Goal: Communication & Community: Ask a question

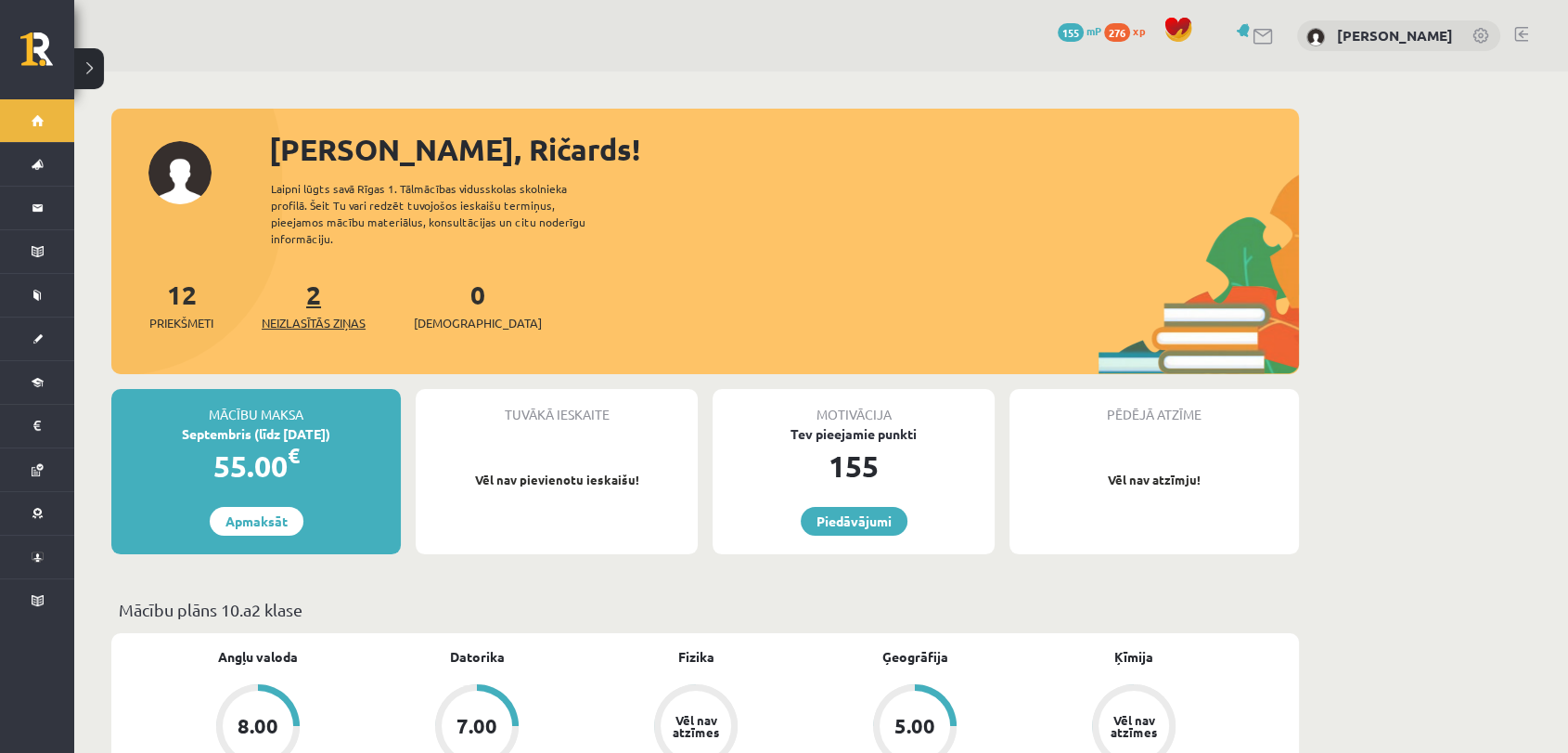
click at [312, 285] on link "2 Neizlasītās ziņas" at bounding box center [313, 304] width 104 height 54
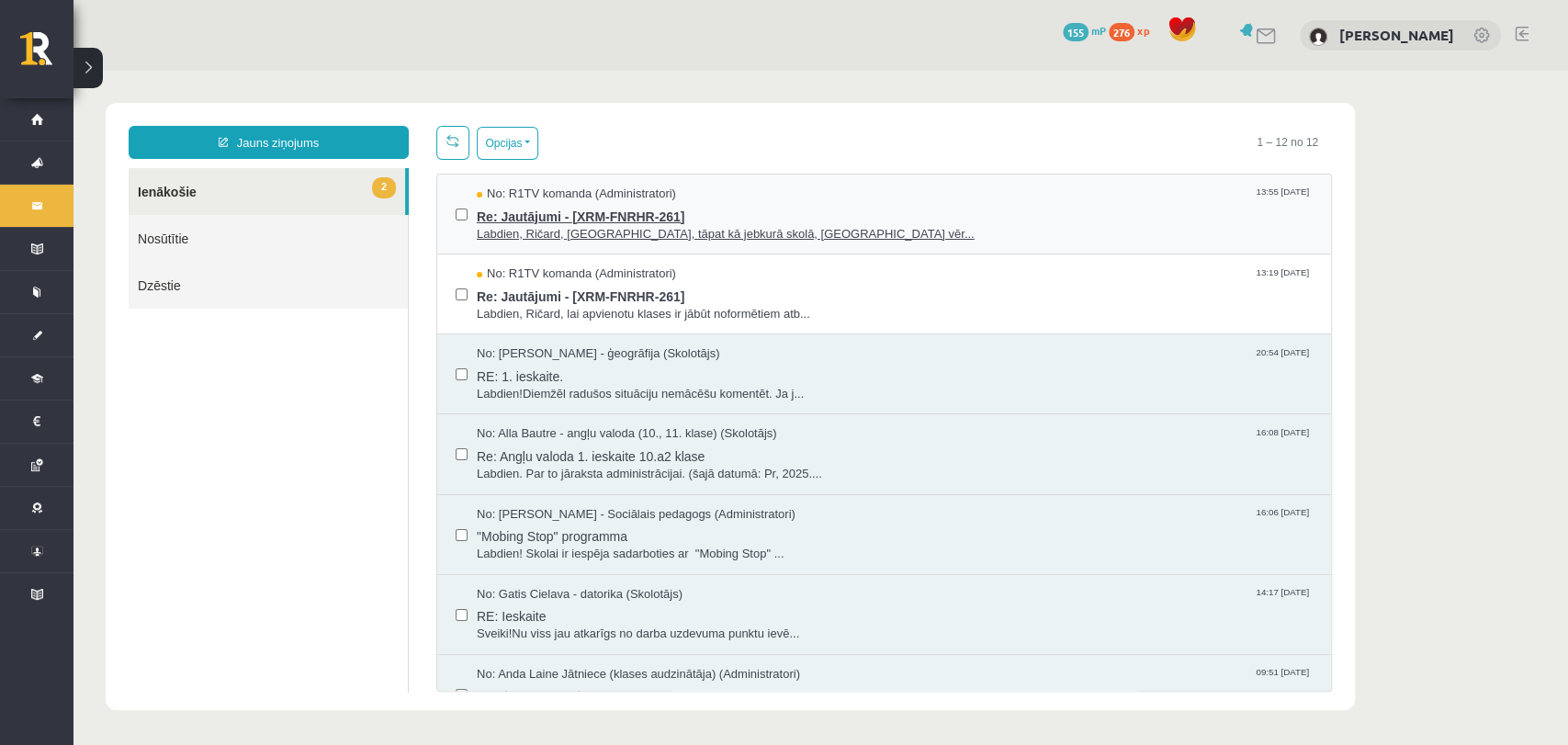
click at [654, 226] on span "Labdien, Ričard, diemžēl, tāpat kā jebkurā skolā, ieskaišu vēr..." at bounding box center [895, 235] width 835 height 18
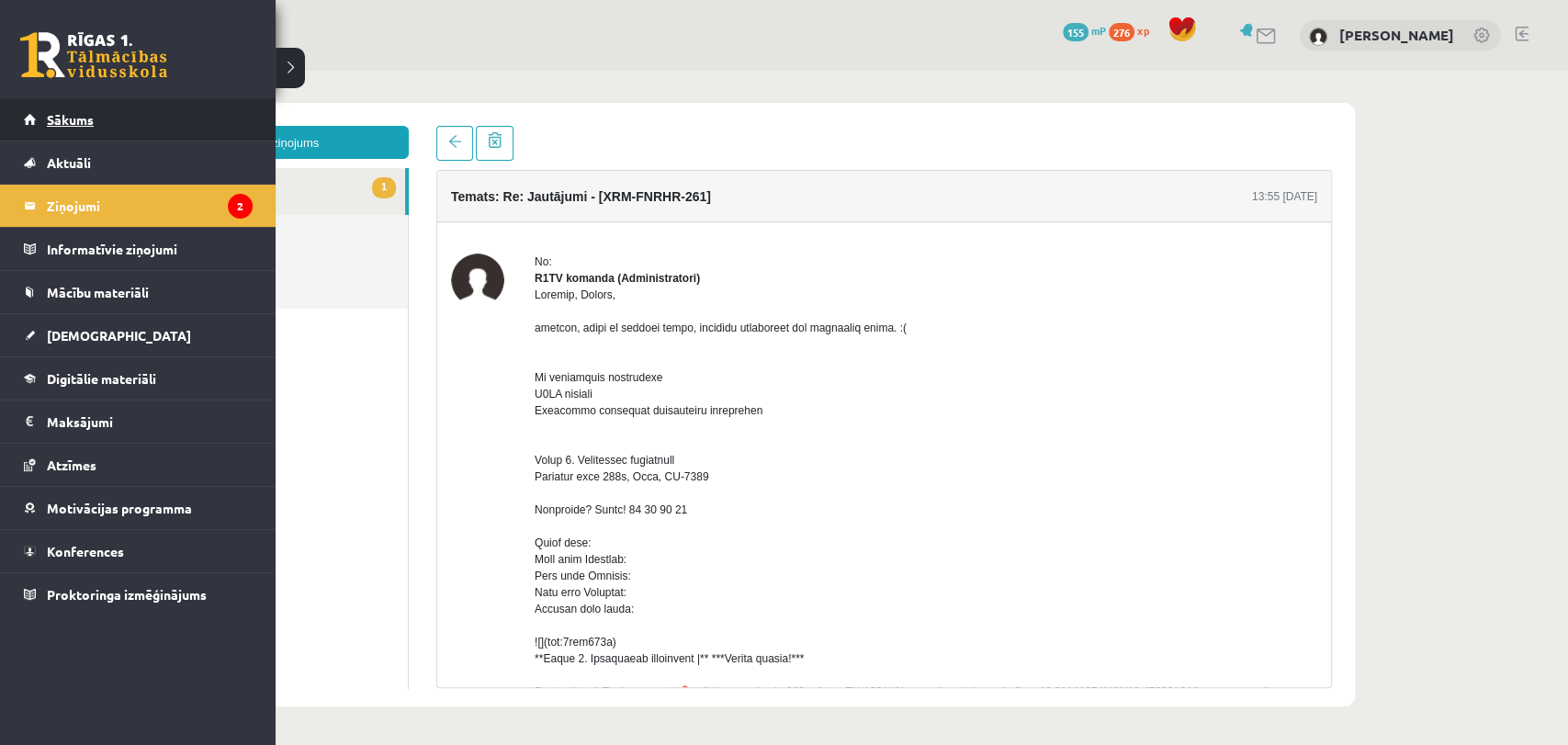
click at [75, 124] on span "Sākums" at bounding box center [71, 120] width 47 height 17
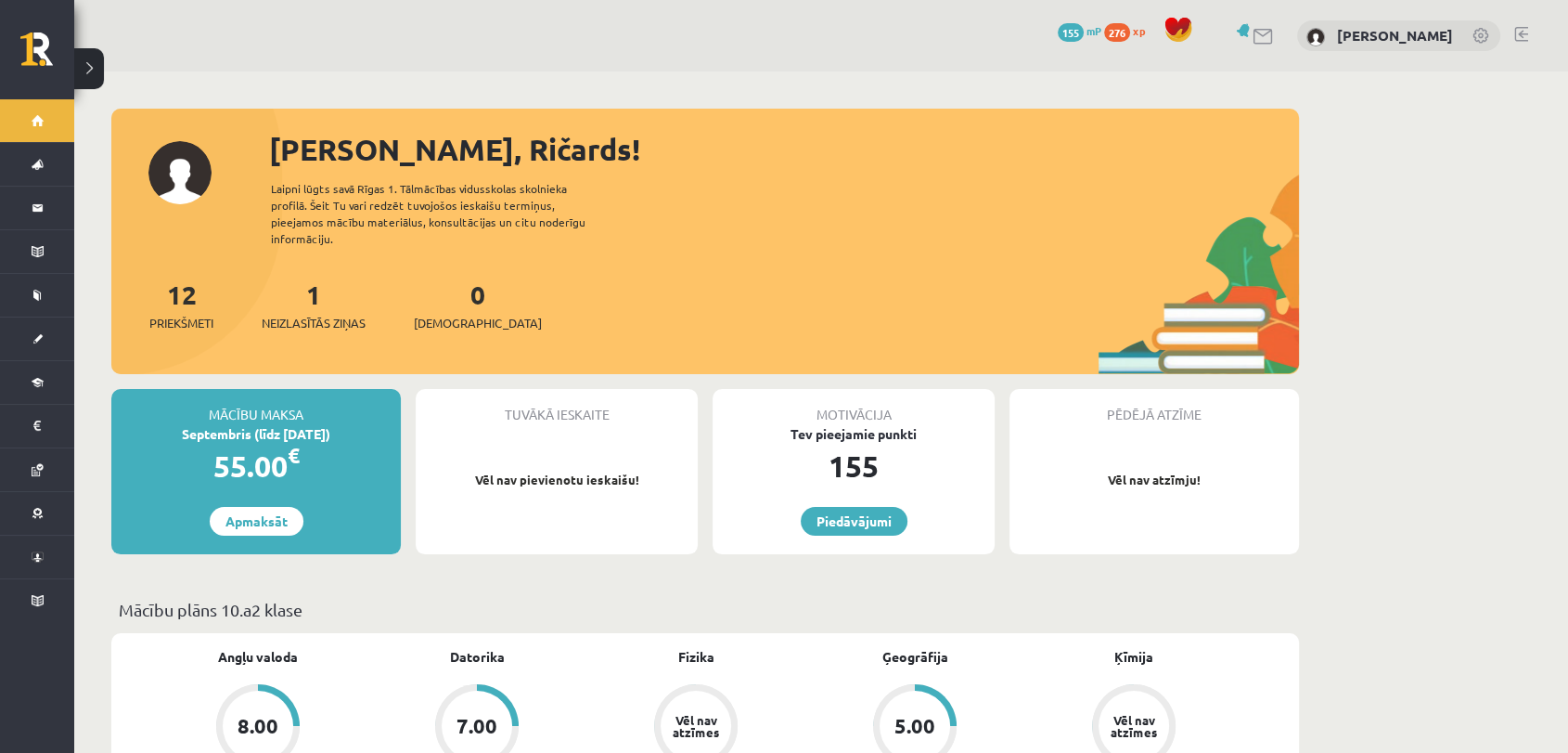
click at [312, 294] on div "1 Neizlasītās ziņas" at bounding box center [313, 303] width 104 height 57
click at [338, 284] on div "1 Neizlasītās ziņas" at bounding box center [313, 303] width 104 height 57
click at [331, 295] on div "1 Neizlasītās ziņas" at bounding box center [313, 303] width 104 height 57
click at [316, 314] on span "Neizlasītās ziņas" at bounding box center [313, 322] width 104 height 18
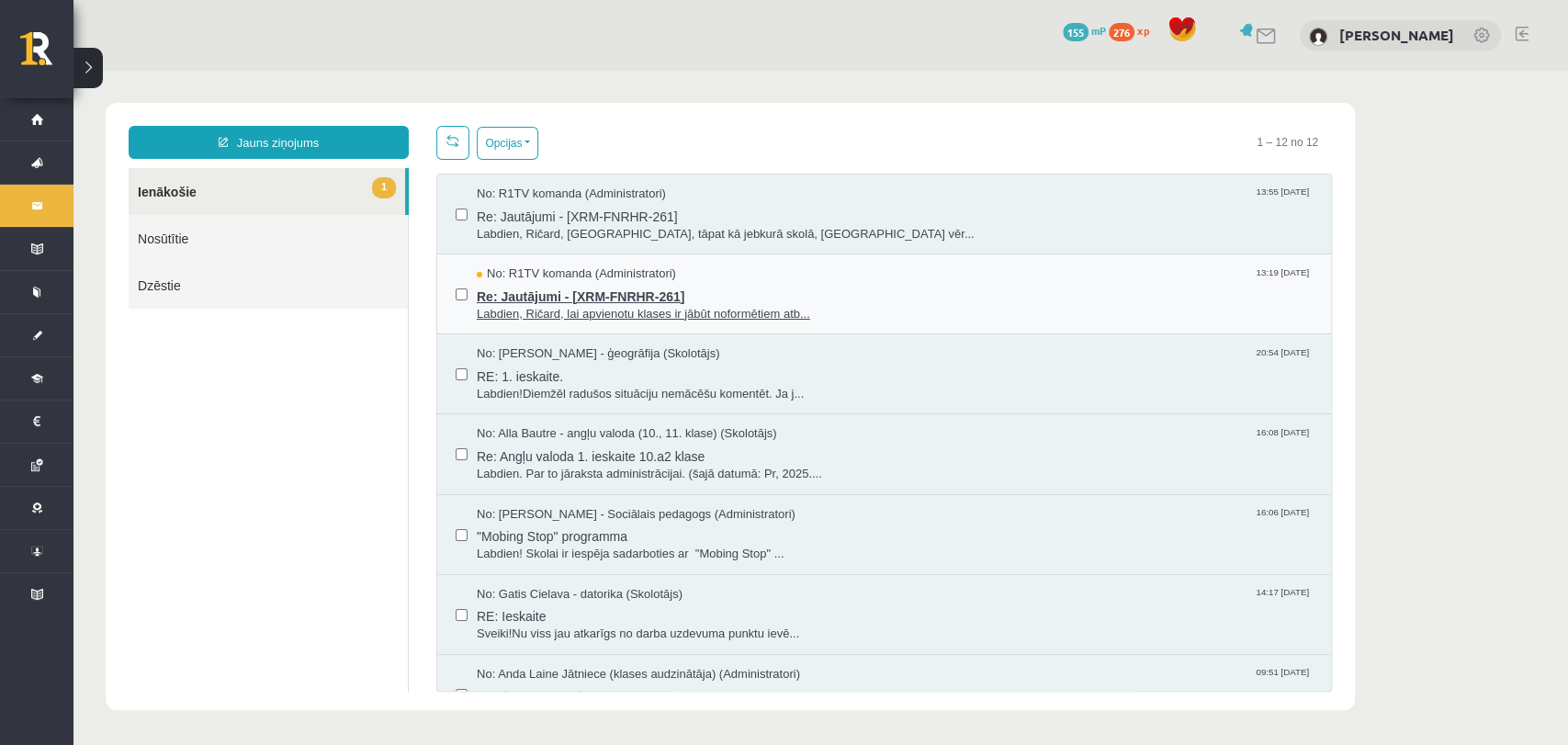
click at [518, 299] on span "Re: Jautājumi - [XRM-FNRHR-261]" at bounding box center [895, 294] width 835 height 23
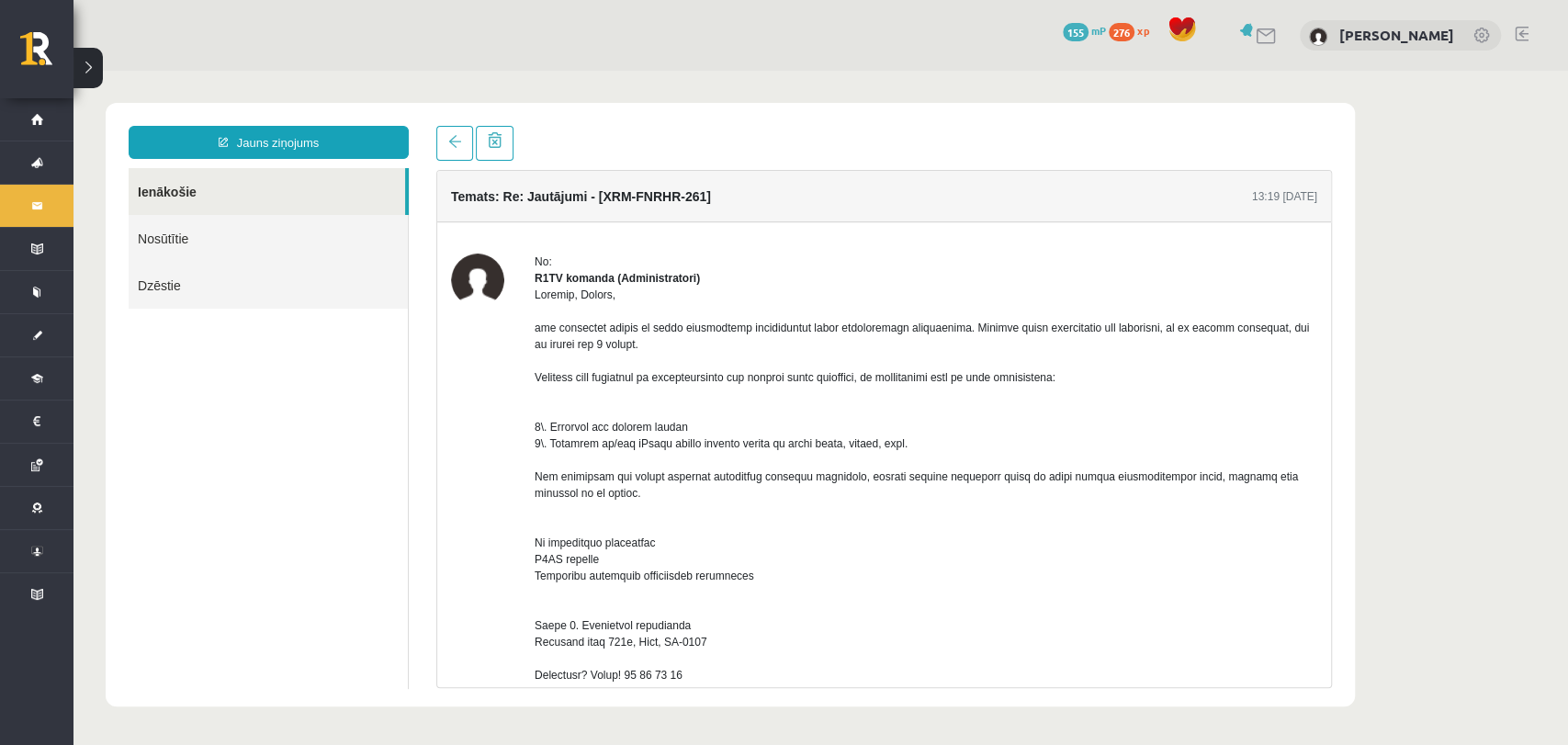
click at [166, 237] on link "Nosūtītie" at bounding box center [268, 239] width 279 height 47
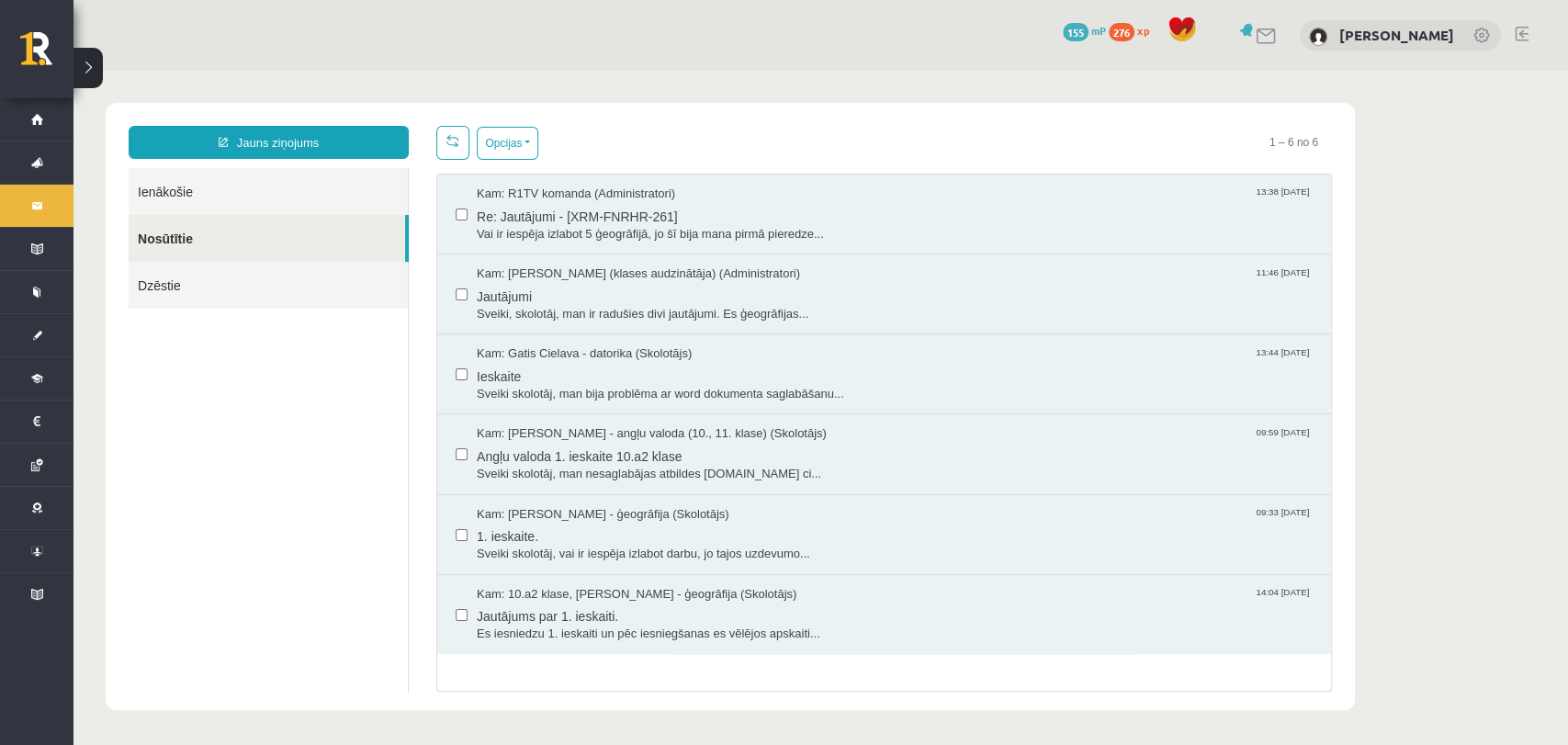
click at [186, 300] on link "Dzēstie" at bounding box center [268, 286] width 279 height 47
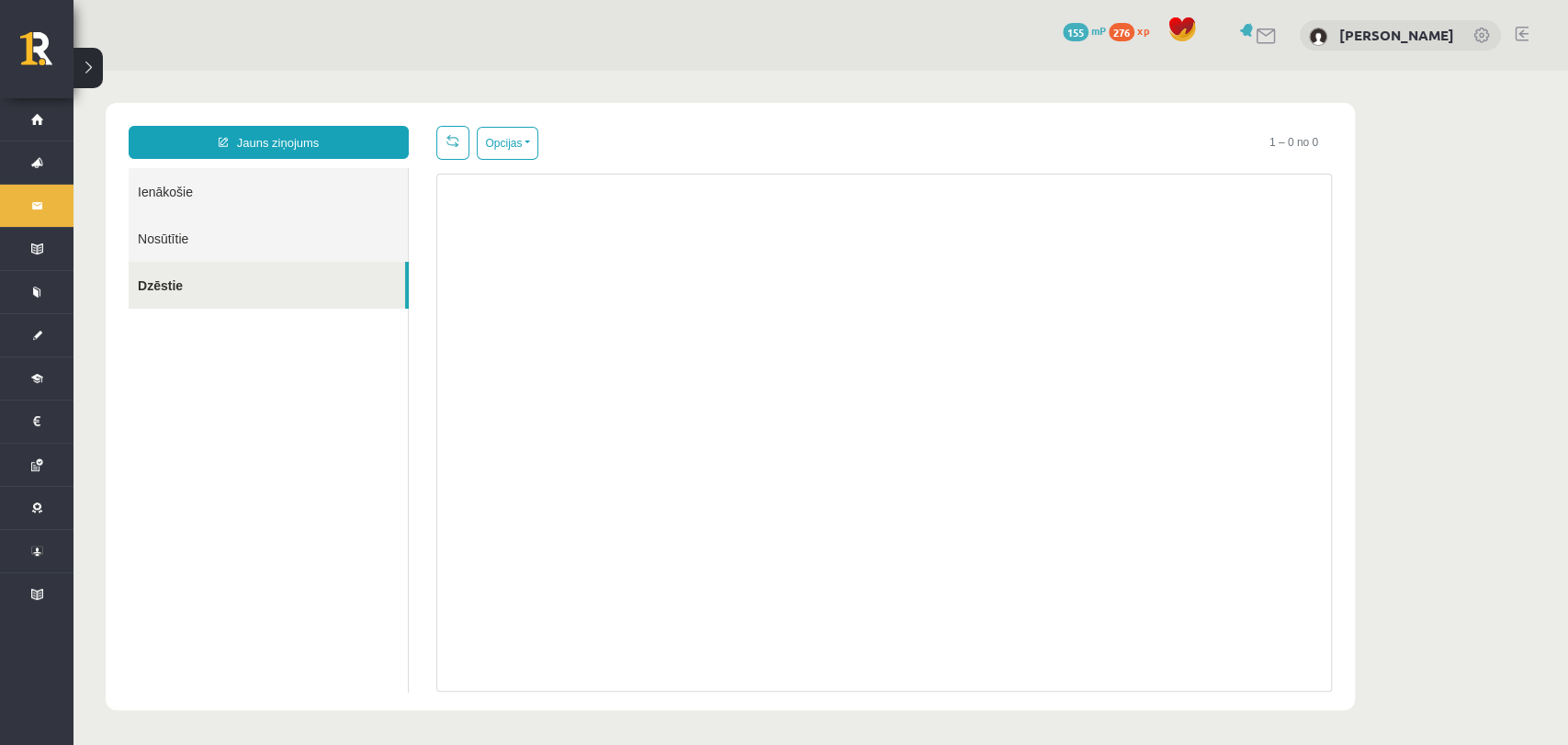
click at [239, 189] on link "Ienākošie" at bounding box center [268, 191] width 279 height 47
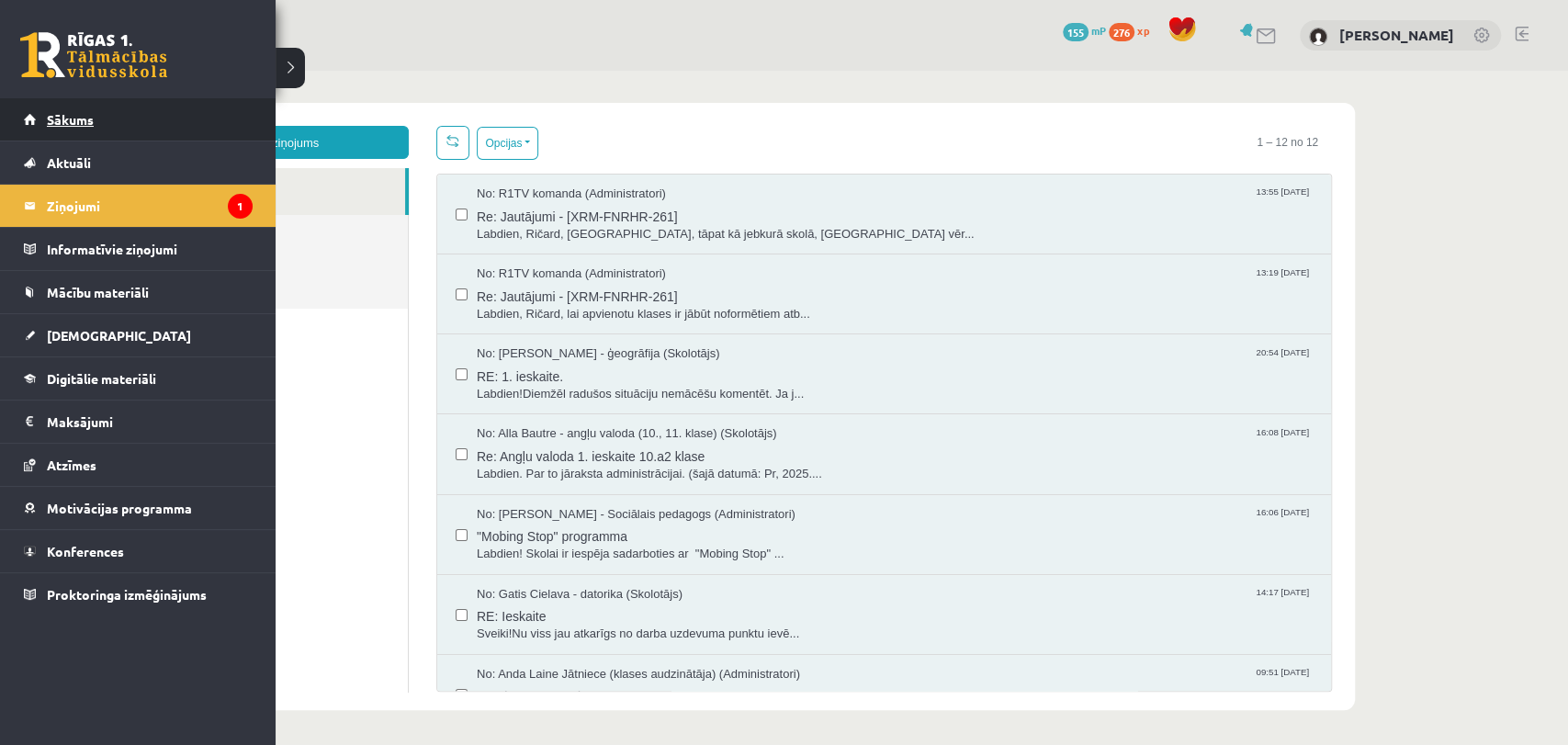
click at [80, 115] on span "Sākums" at bounding box center [71, 120] width 47 height 17
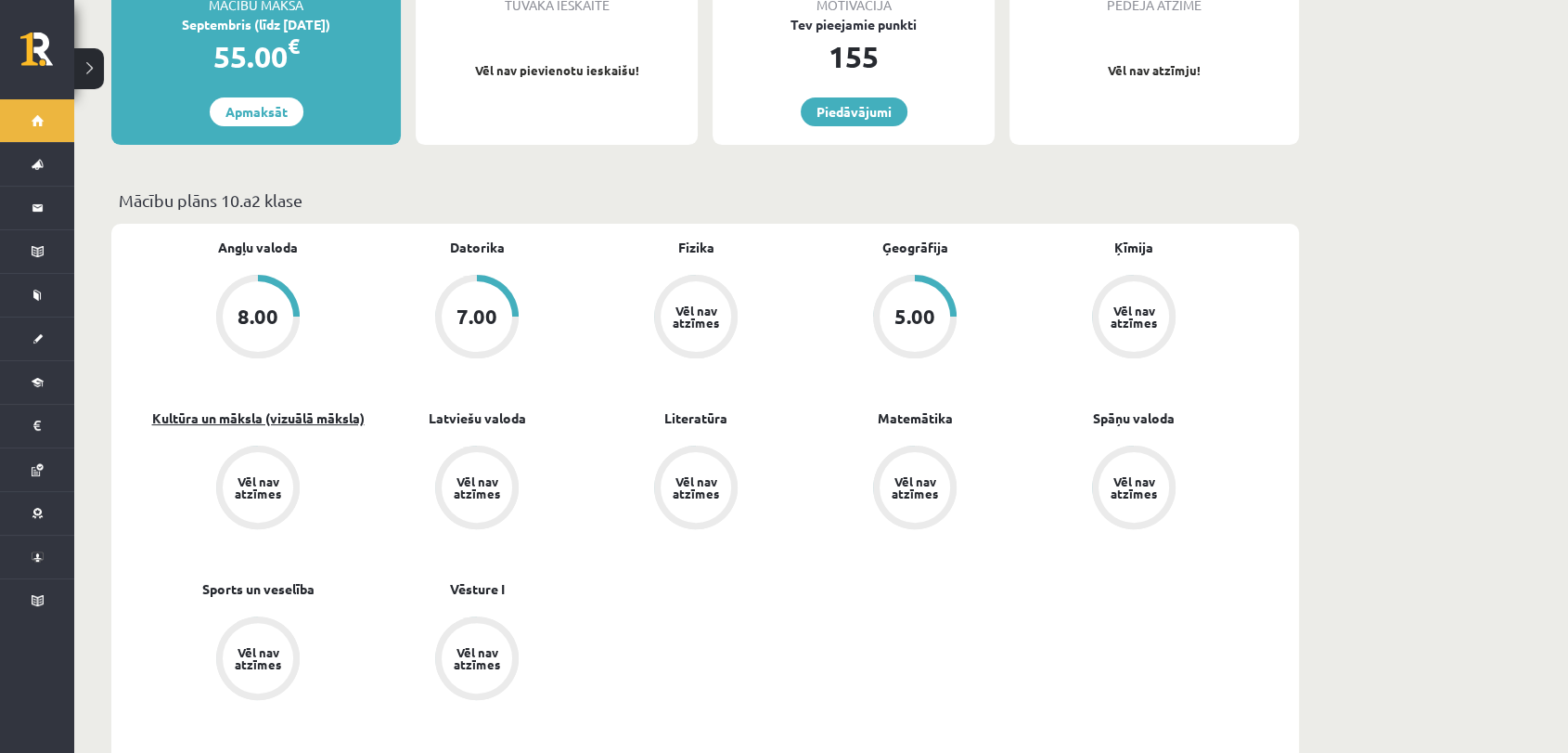
scroll to position [413, 0]
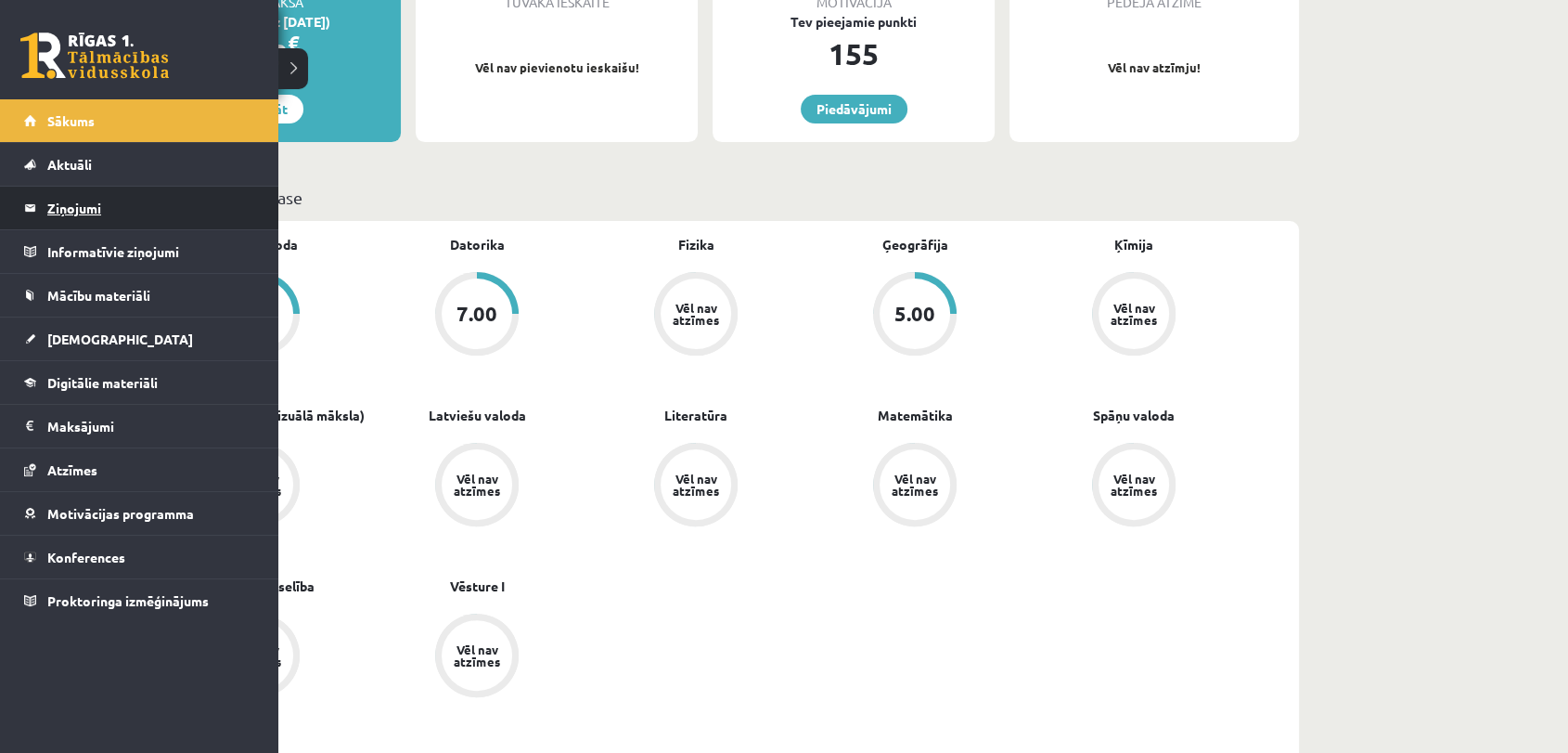
click at [80, 201] on legend "Ziņojumi 0" at bounding box center [151, 208] width 208 height 43
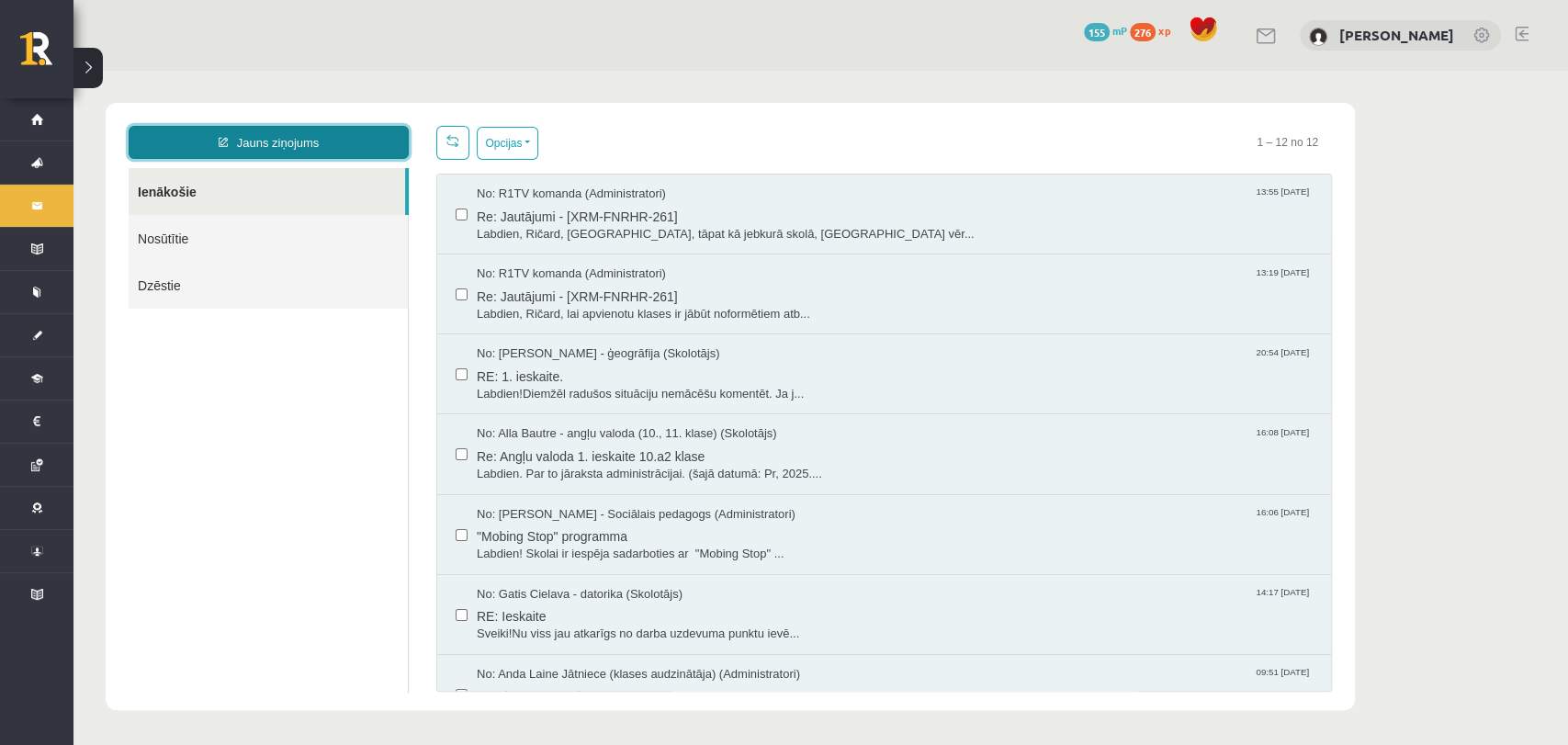
click at [300, 143] on link "Jauns ziņojums" at bounding box center [268, 141] width 280 height 33
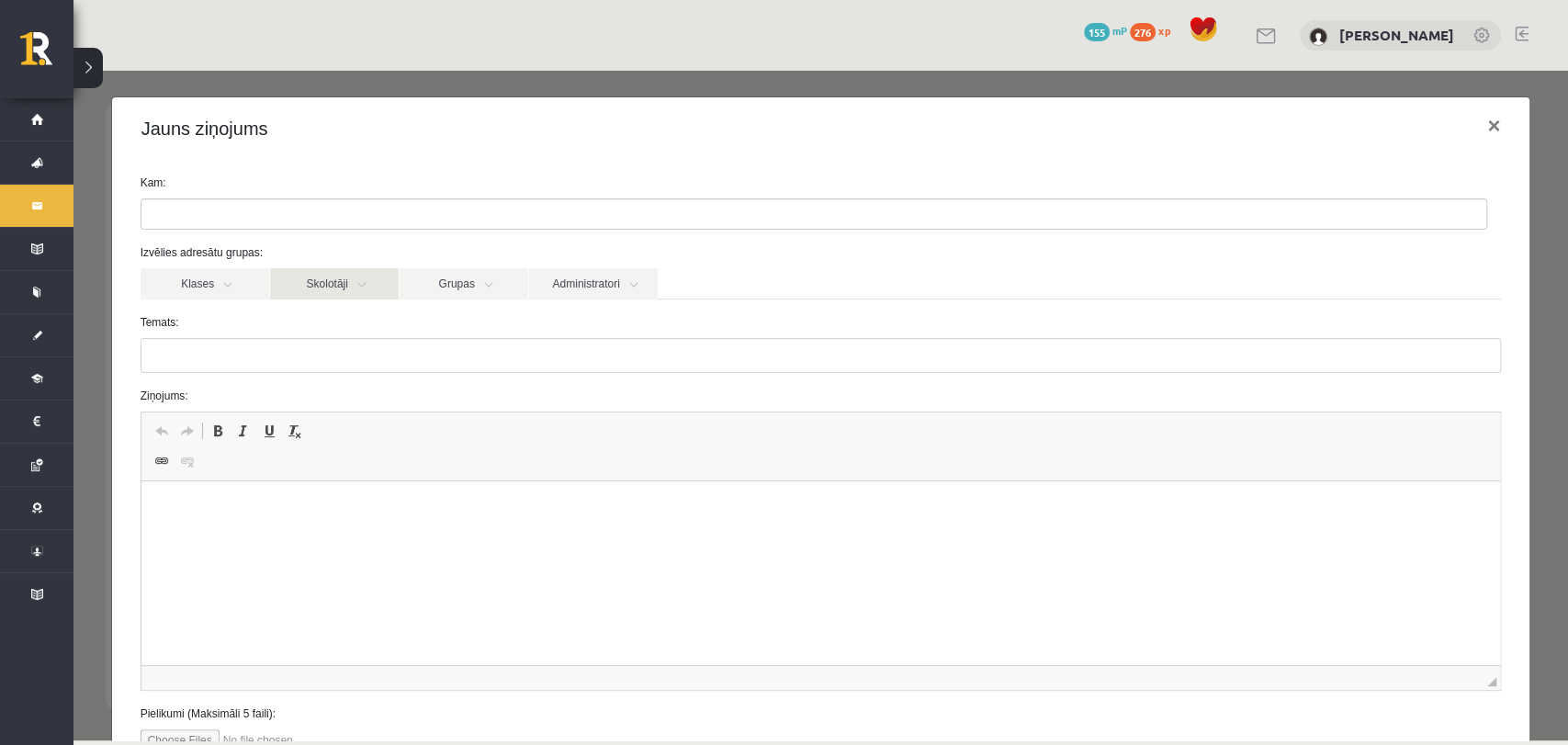
click at [345, 270] on link "Skolotāji" at bounding box center [334, 283] width 128 height 31
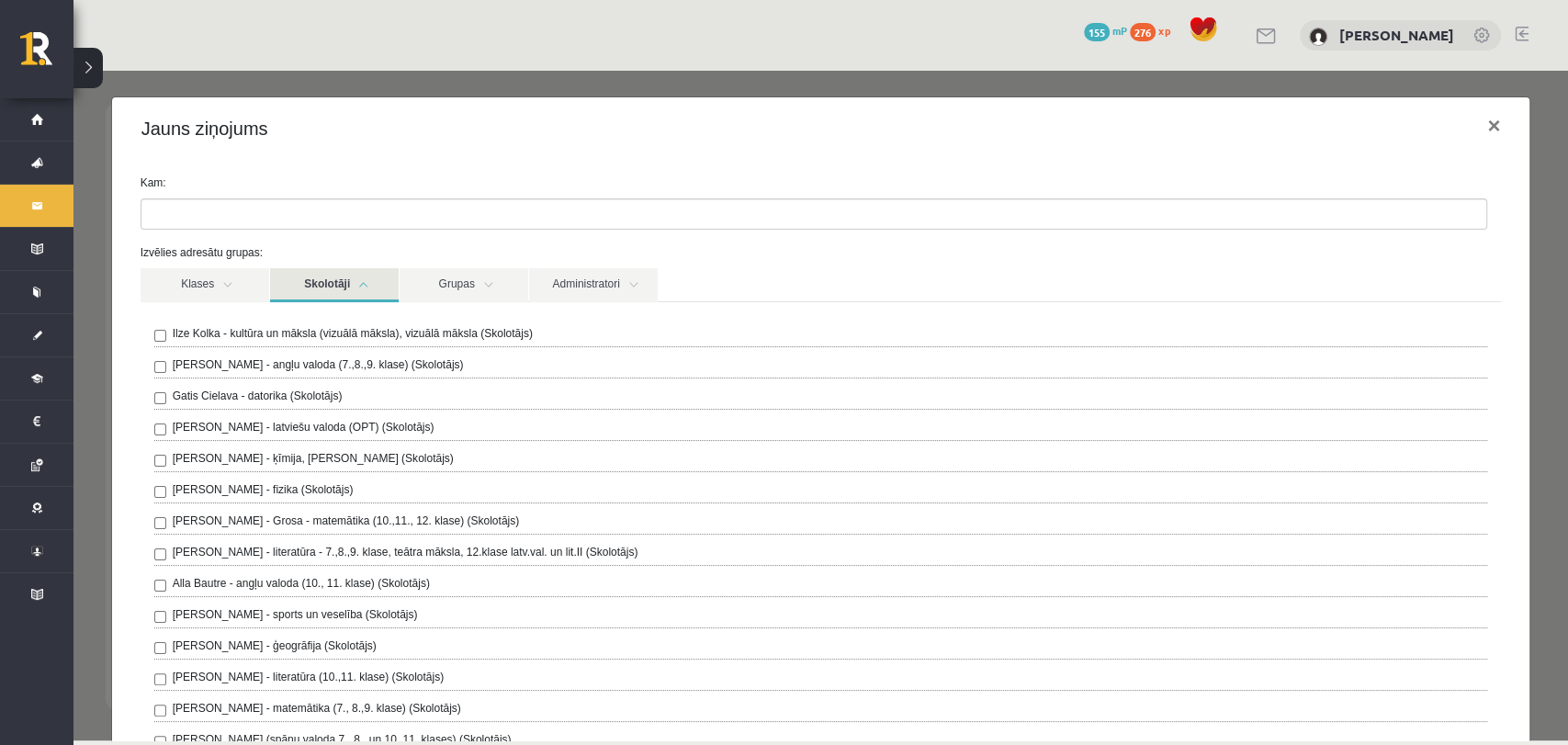
scroll to position [102, 0]
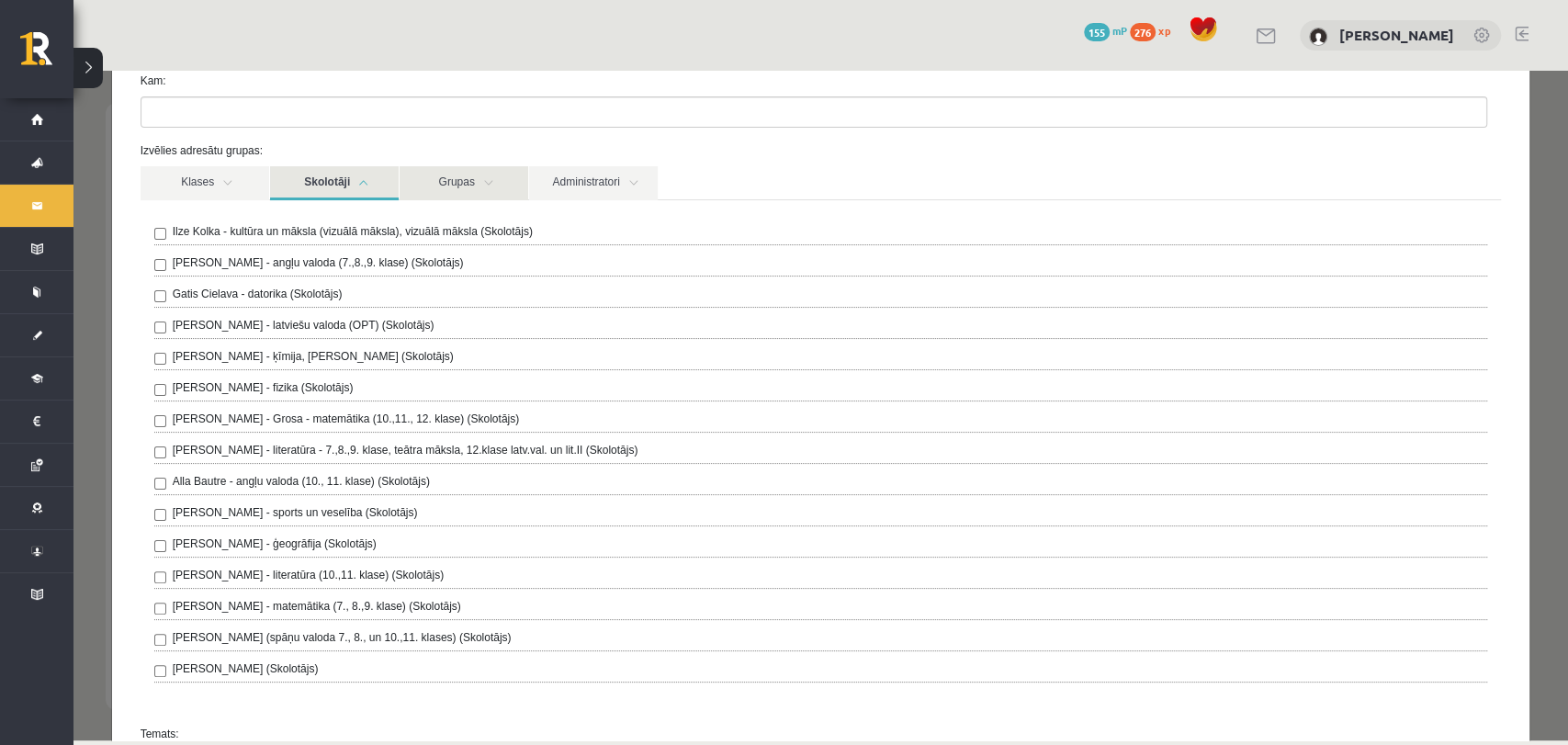
click at [497, 169] on link "Grupas" at bounding box center [464, 183] width 128 height 34
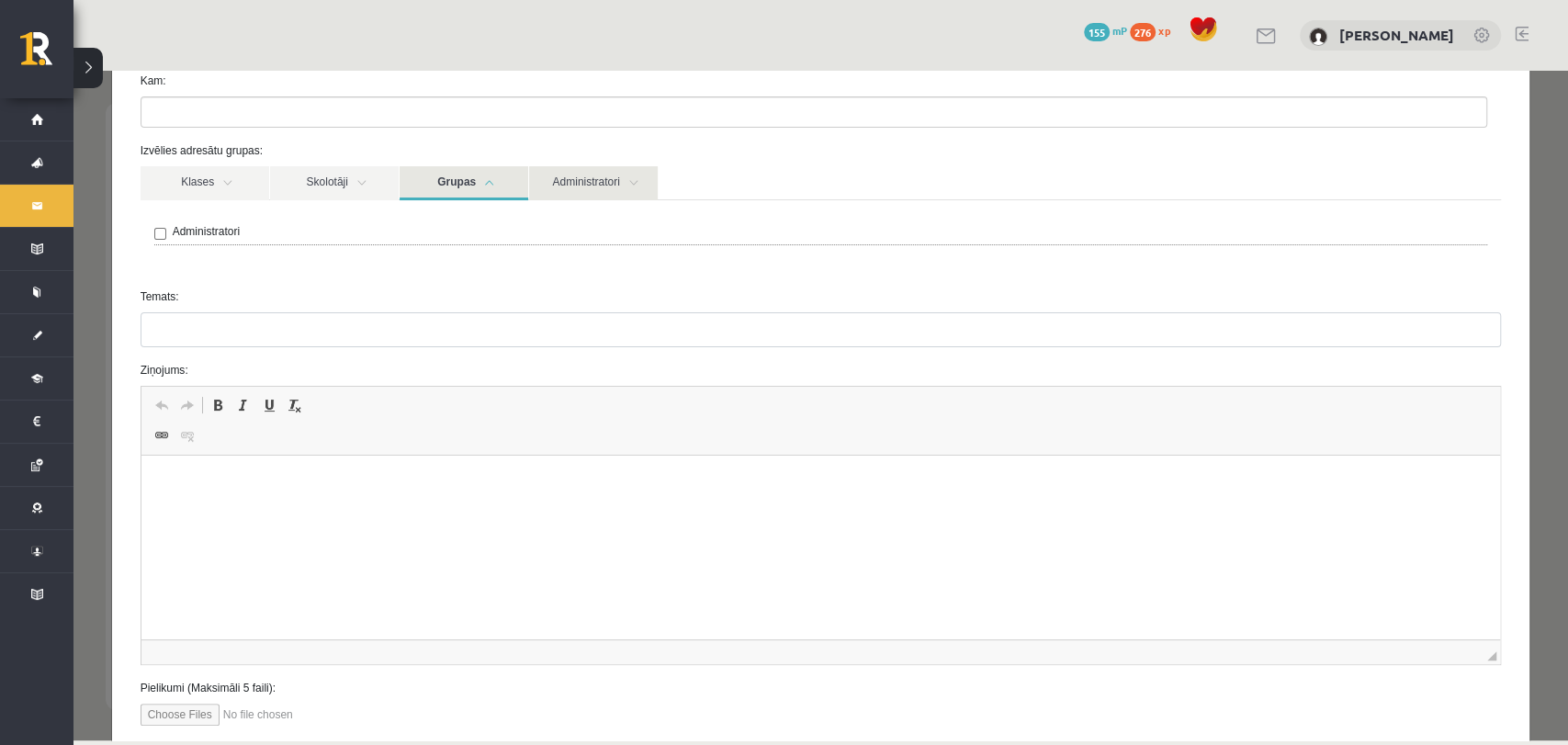
click at [566, 169] on link "Administratori" at bounding box center [593, 183] width 128 height 34
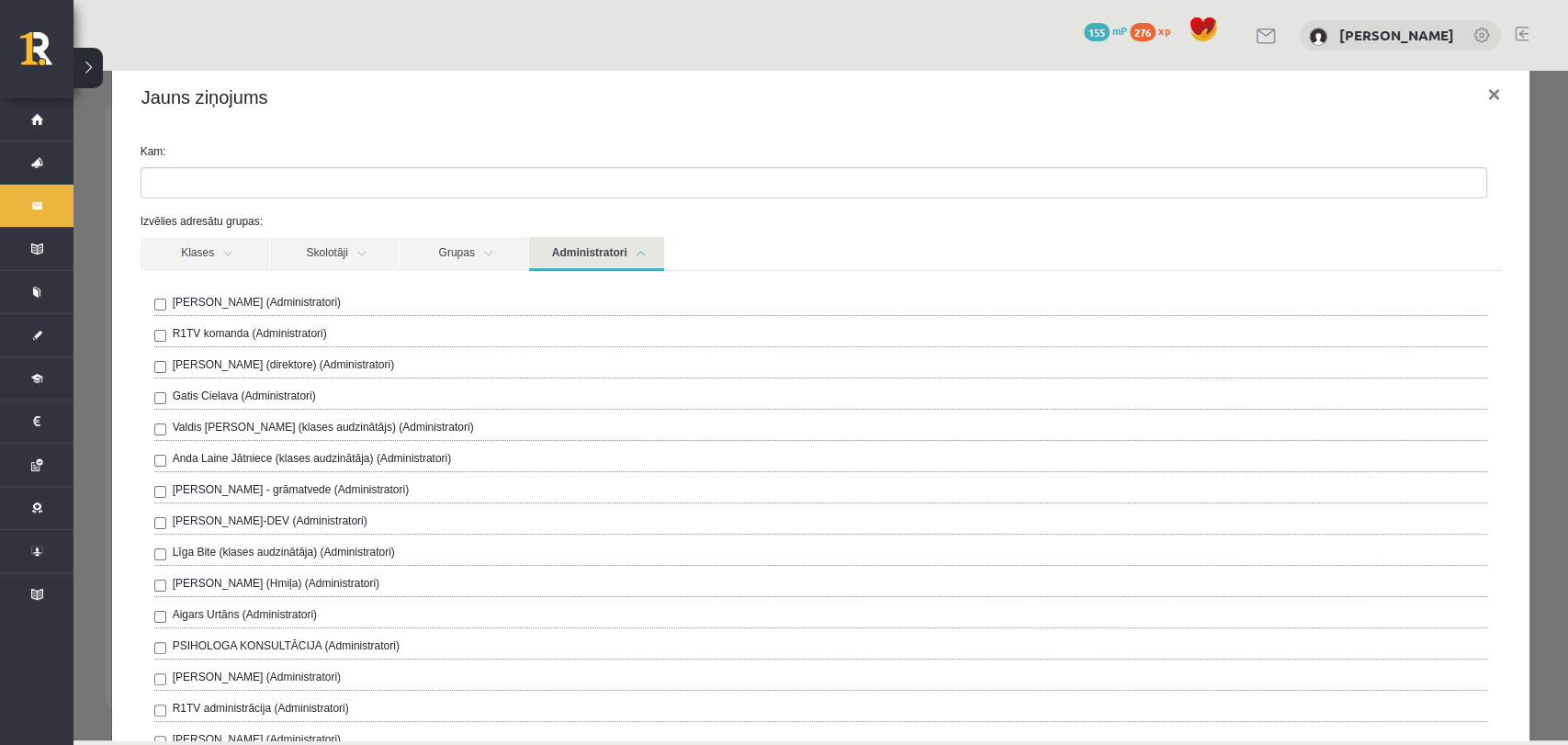
scroll to position [0, 0]
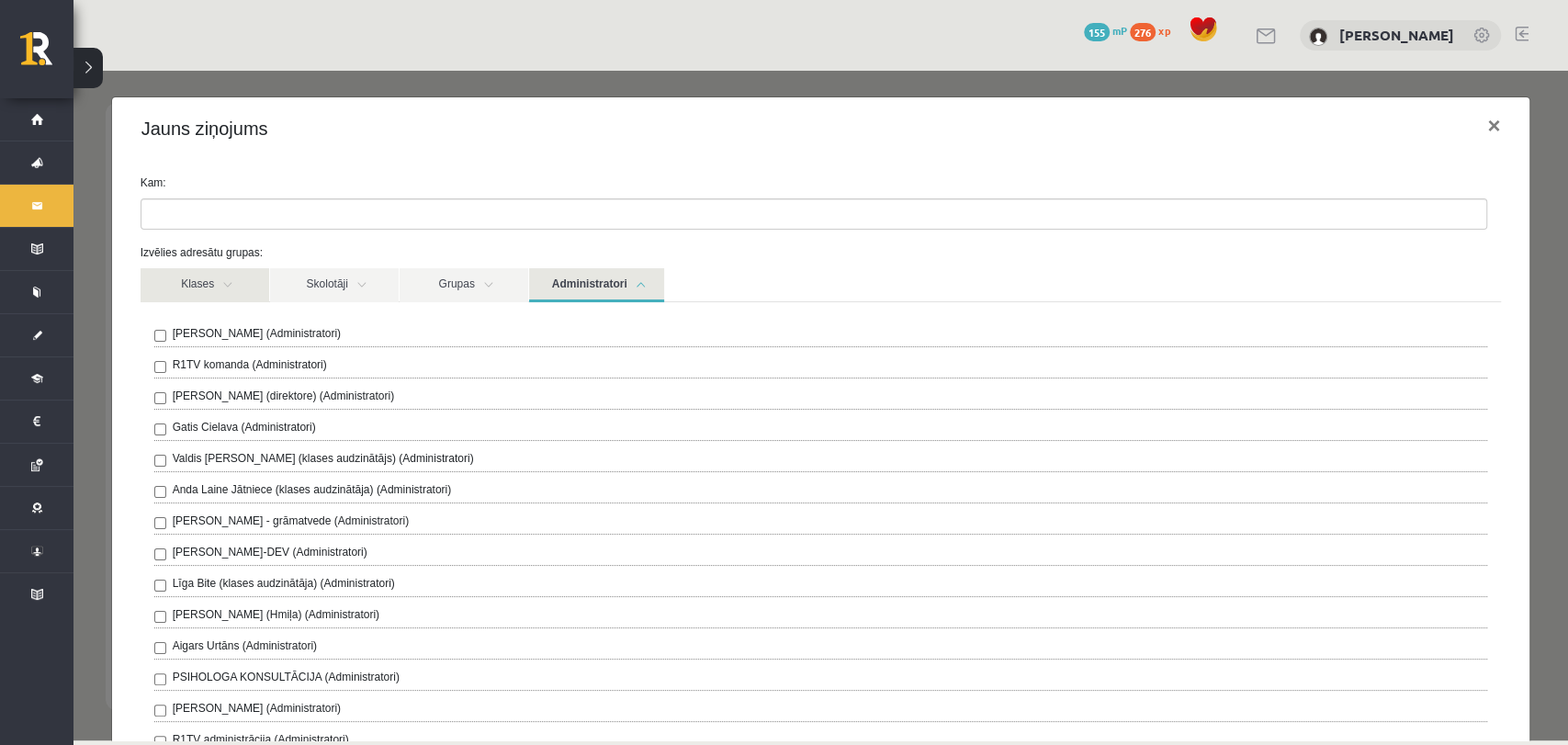
click at [190, 286] on link "Klases" at bounding box center [205, 285] width 128 height 34
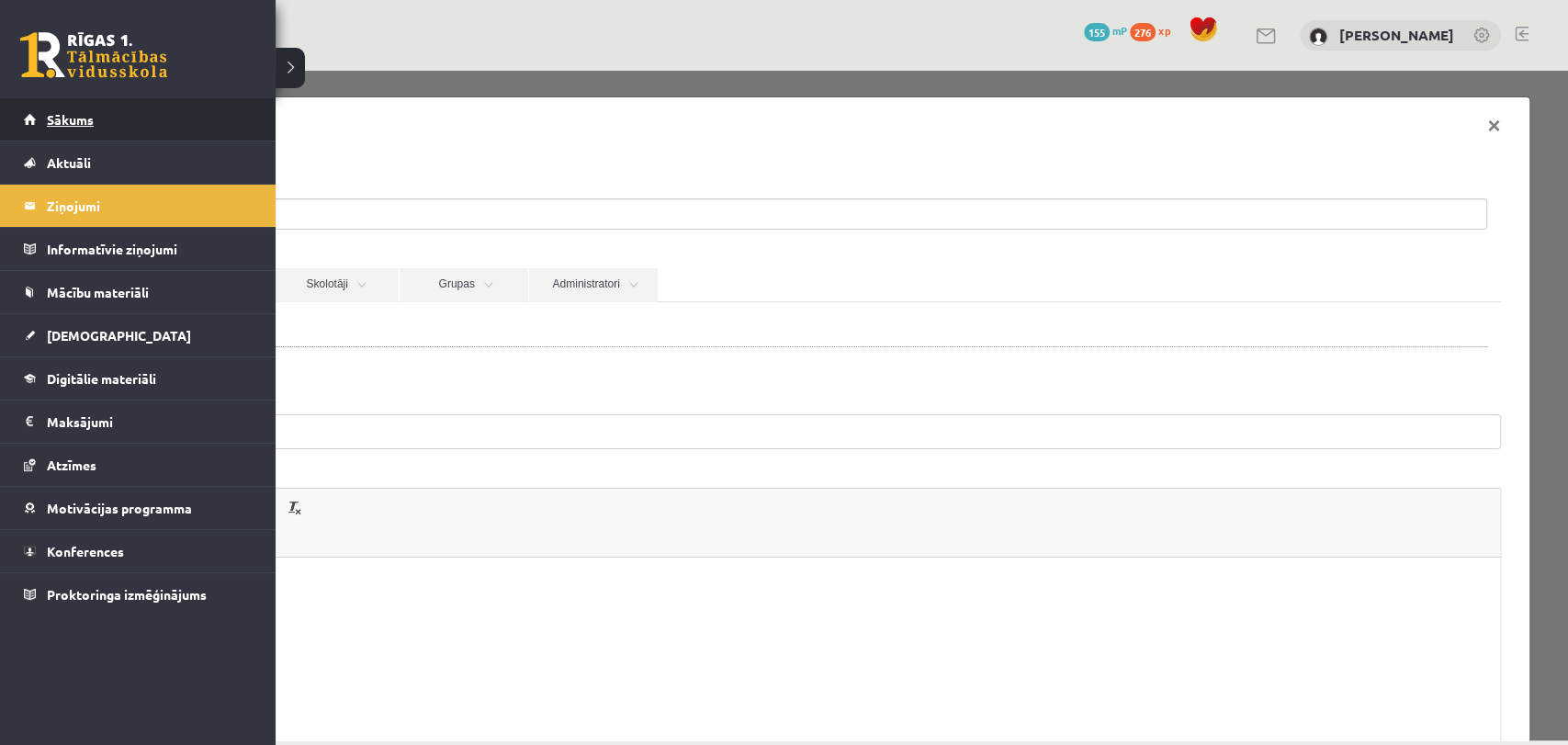
click at [110, 110] on link "Sākums" at bounding box center [138, 119] width 229 height 42
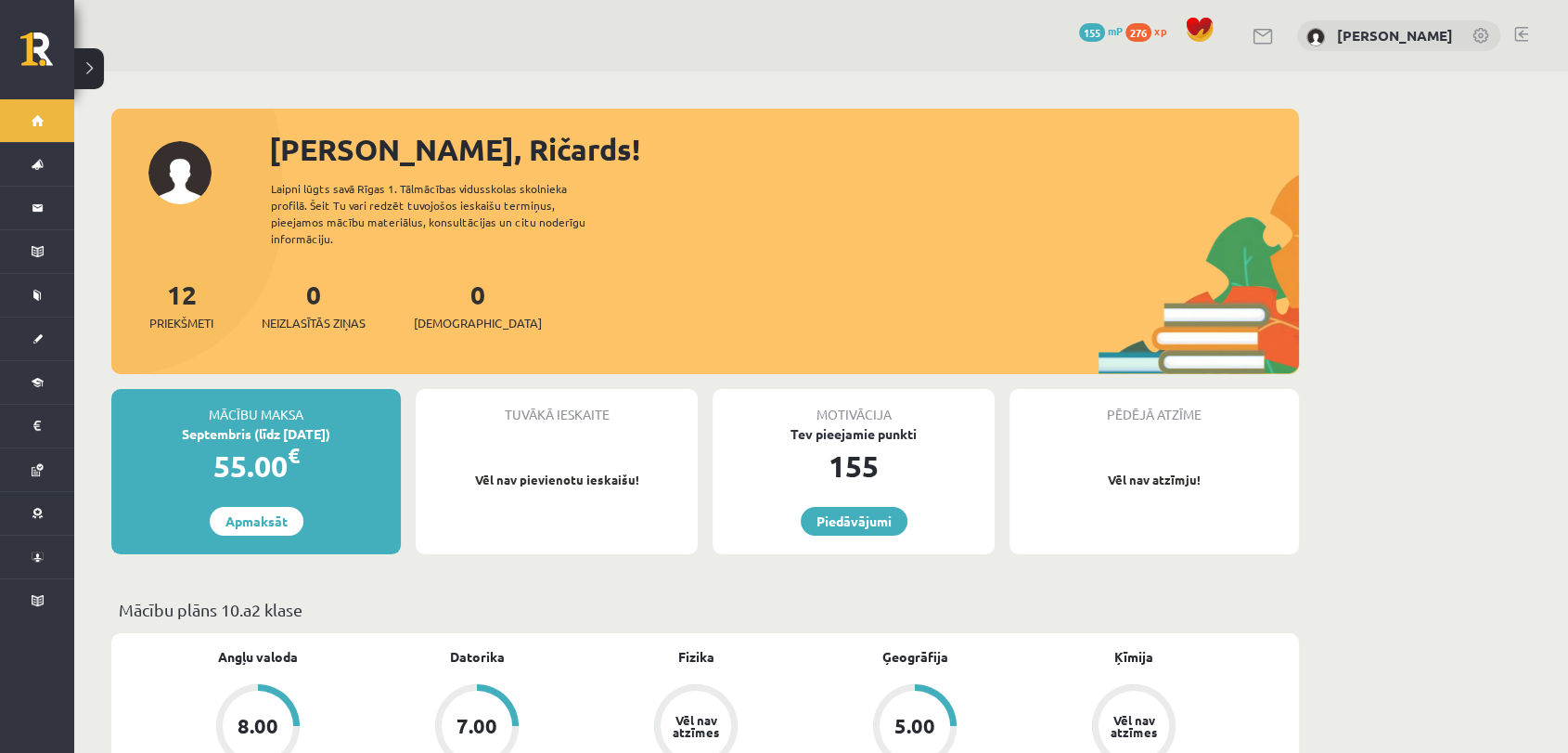
click at [322, 293] on div "0 Neizlasītās ziņas" at bounding box center [313, 303] width 104 height 57
click at [319, 314] on span "Neizlasītās ziņas" at bounding box center [313, 322] width 104 height 18
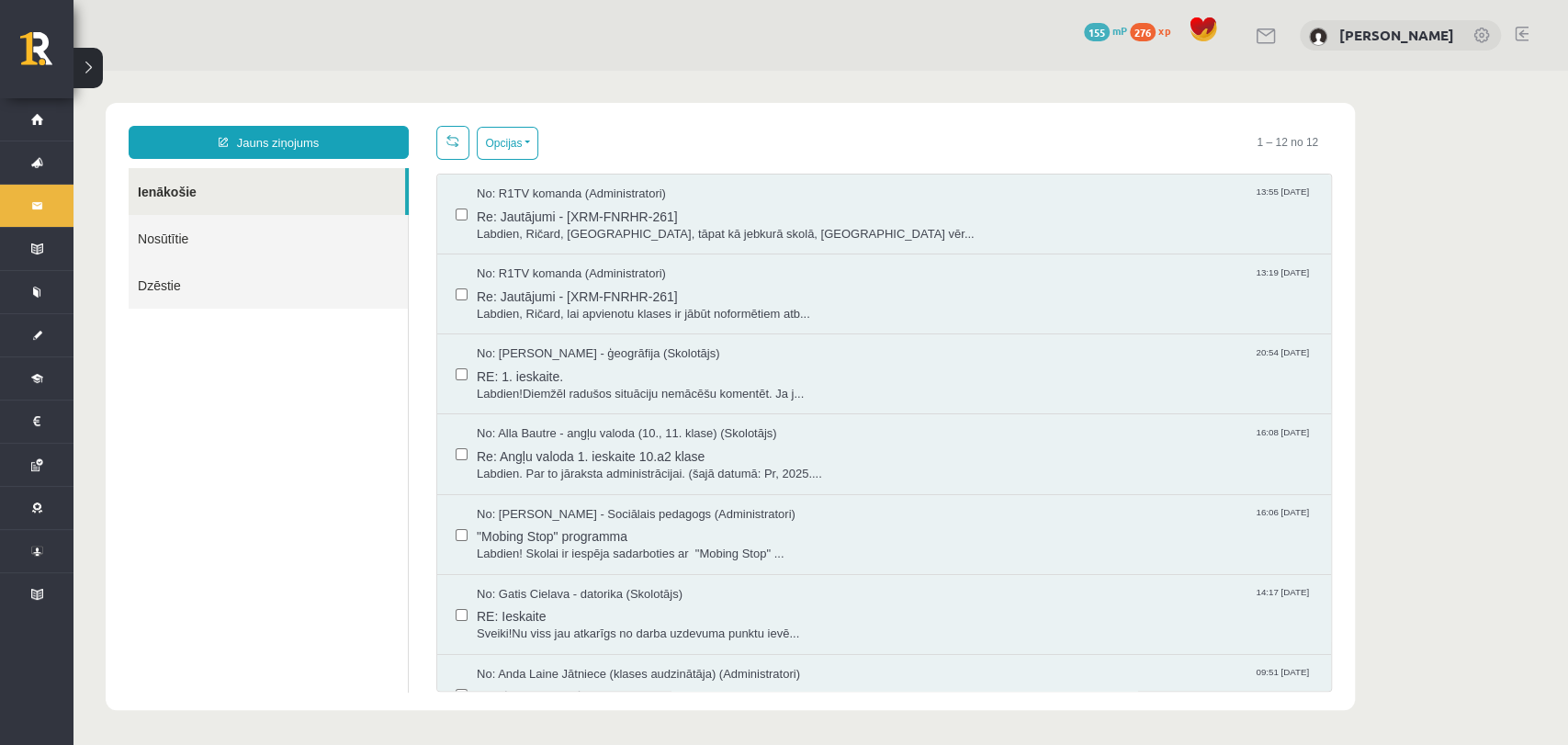
click at [239, 231] on link "Nosūtītie" at bounding box center [268, 239] width 279 height 47
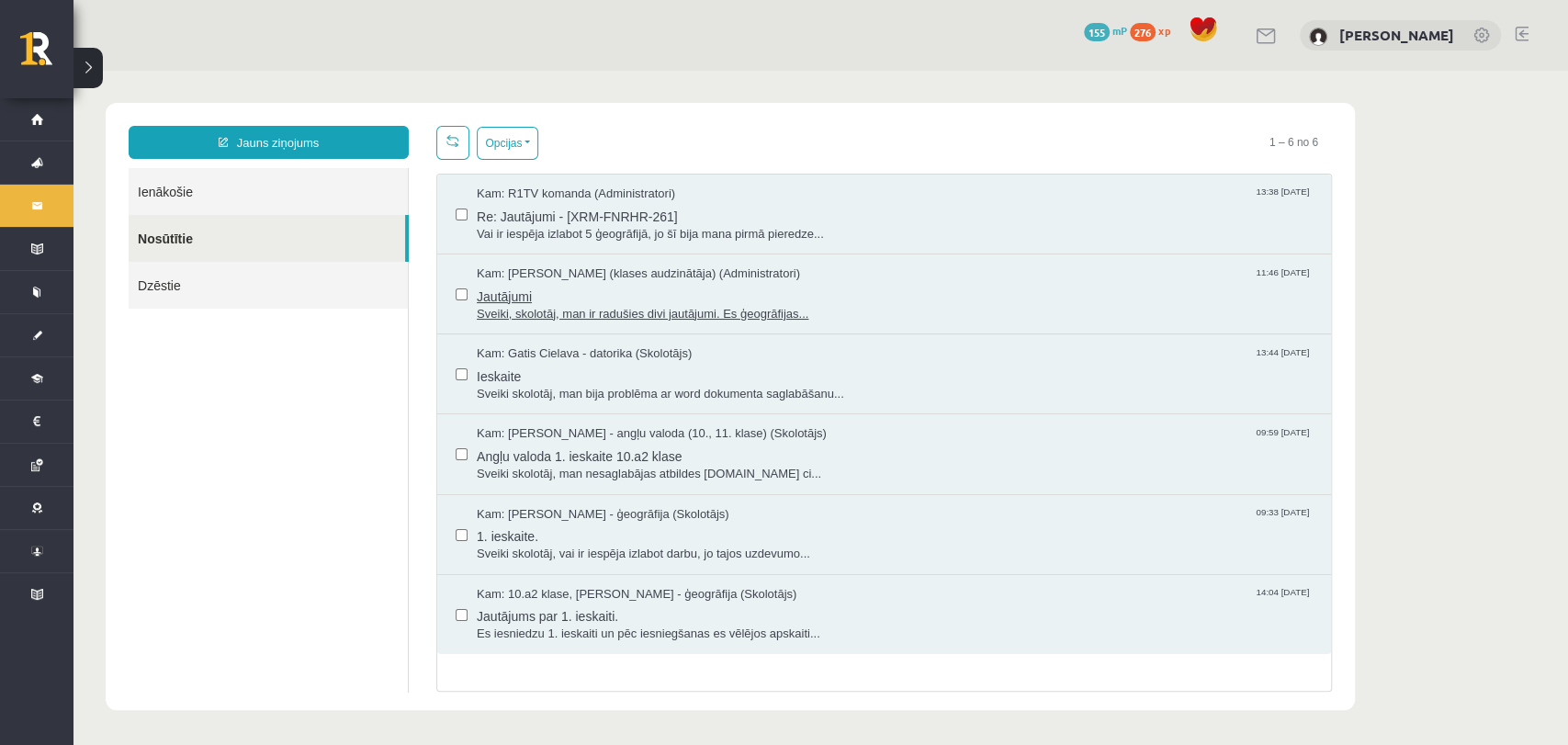
click at [567, 306] on span "Sveiki, skolotāj, man ir radušies divi jautājumi. Es ģeogrāfijas..." at bounding box center [895, 314] width 835 height 18
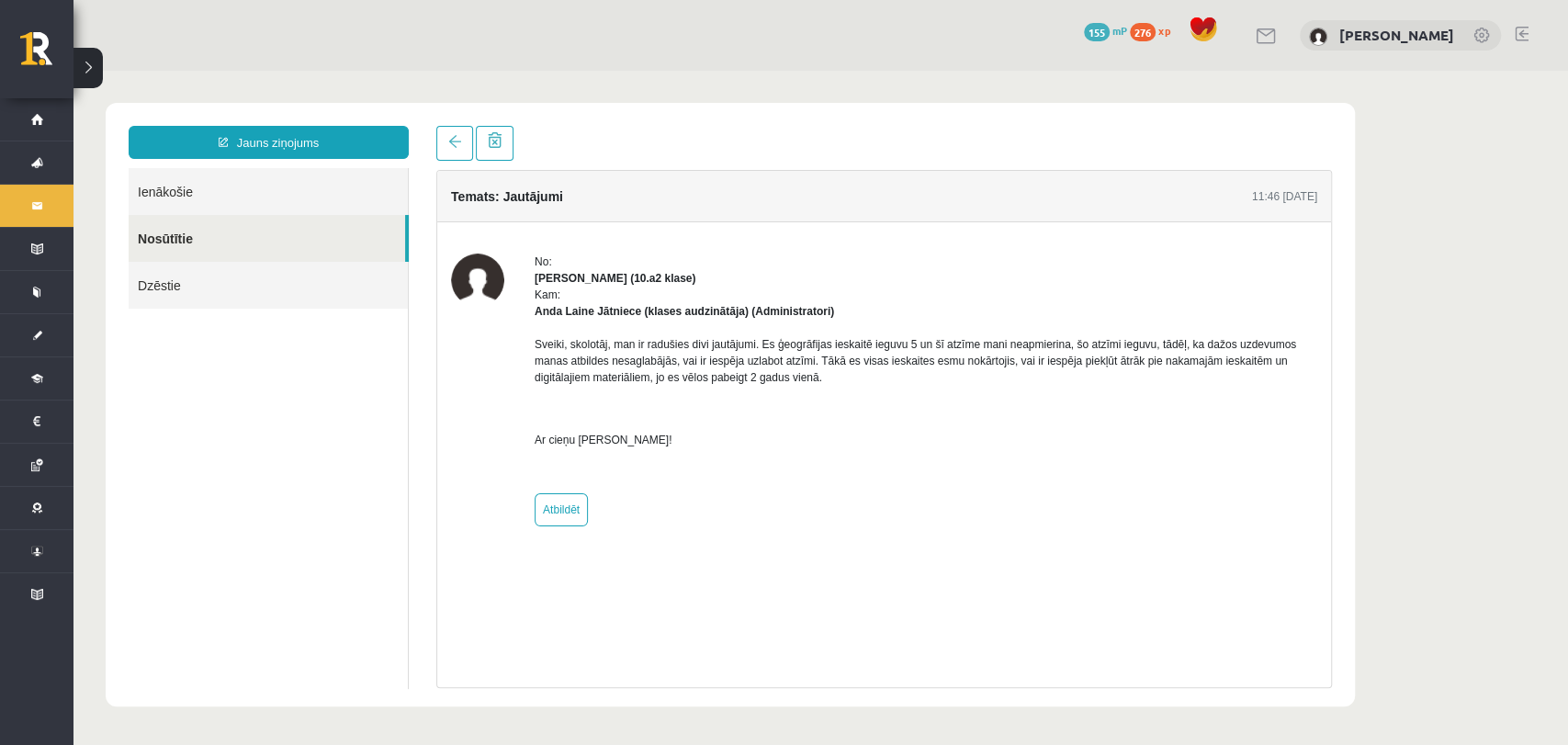
click at [291, 199] on link "Ienākošie" at bounding box center [268, 191] width 279 height 47
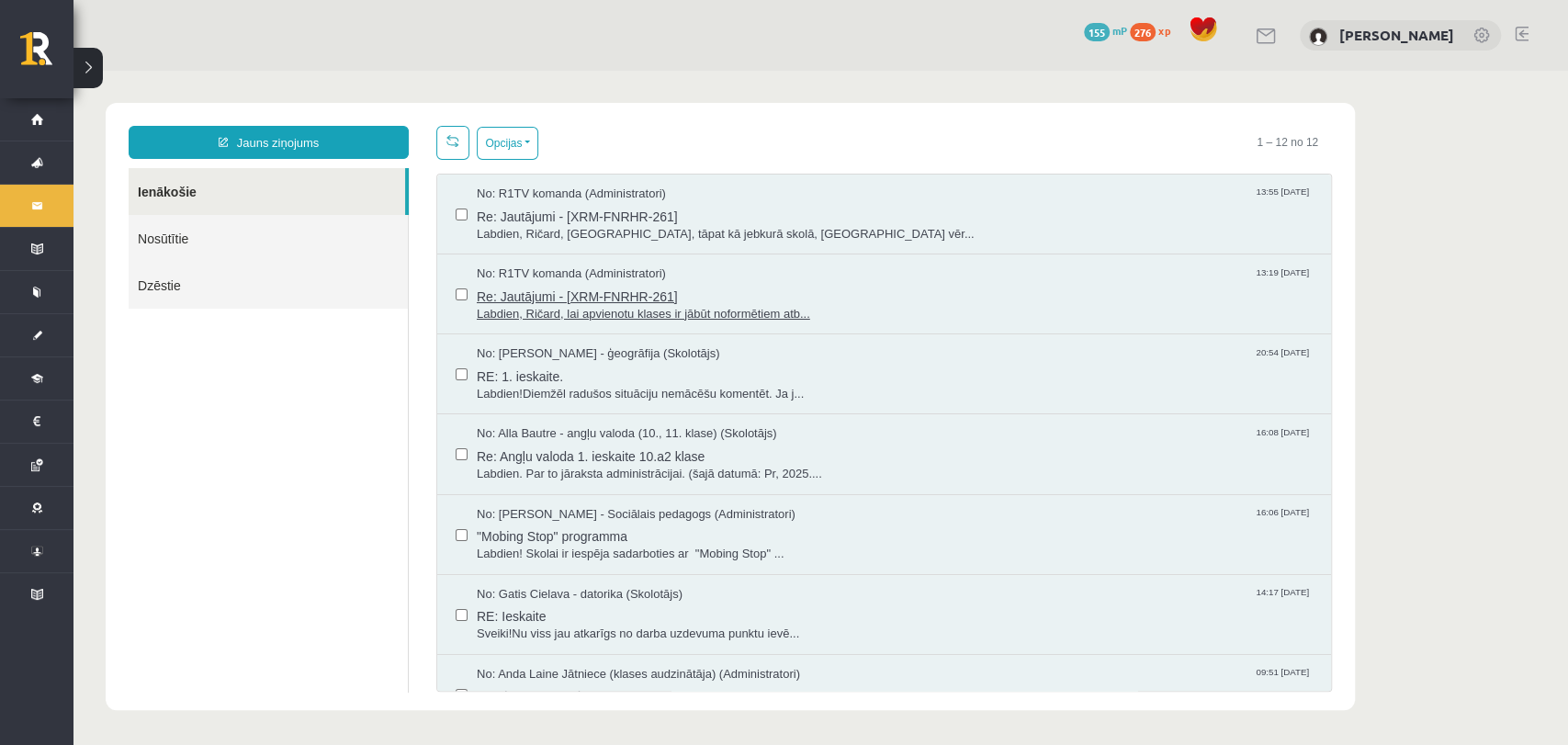
click at [672, 311] on span "Labdien, Ričard, lai apvienotu klases ir jābūt noformētiem atb..." at bounding box center [895, 314] width 835 height 18
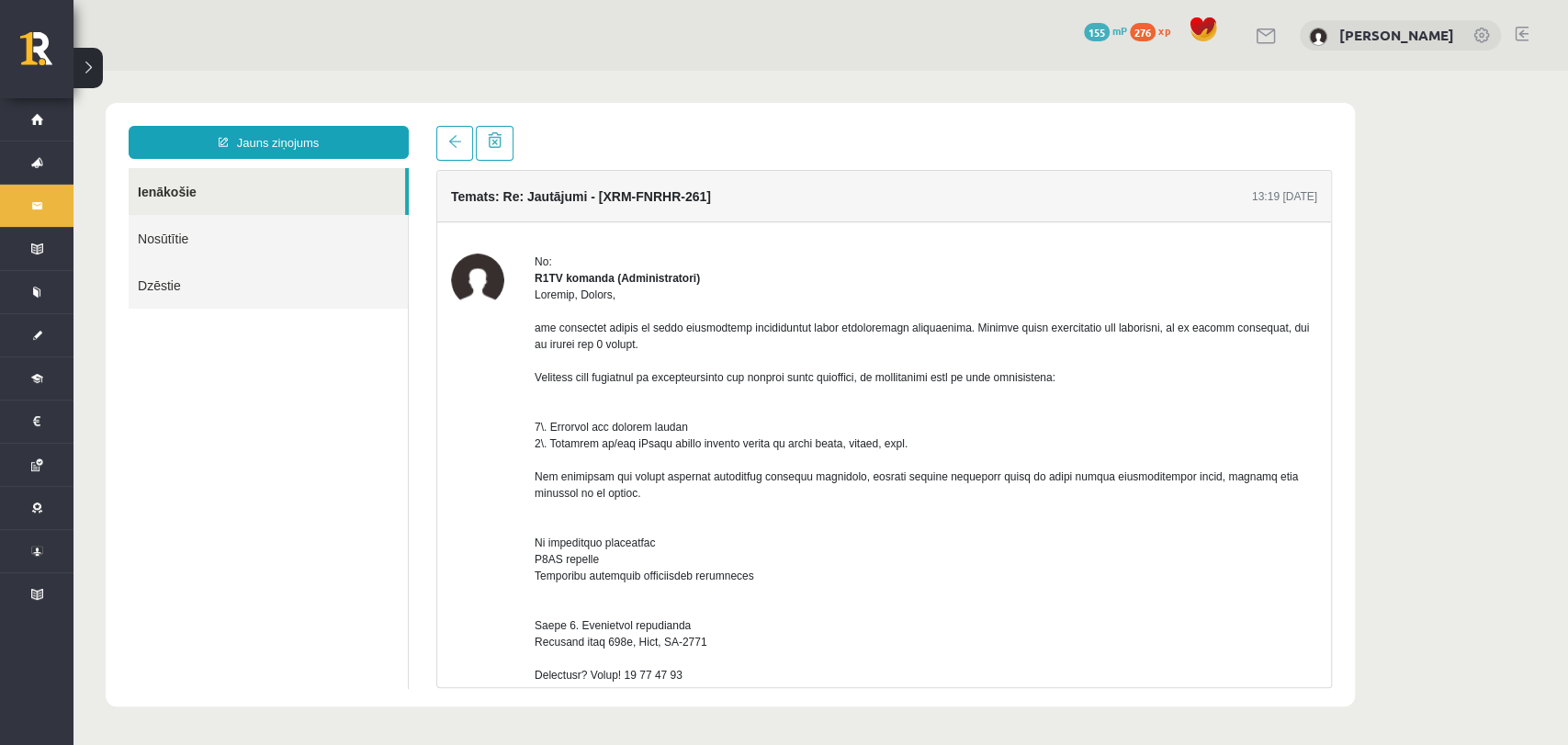
click at [167, 233] on link "Nosūtītie" at bounding box center [268, 239] width 279 height 47
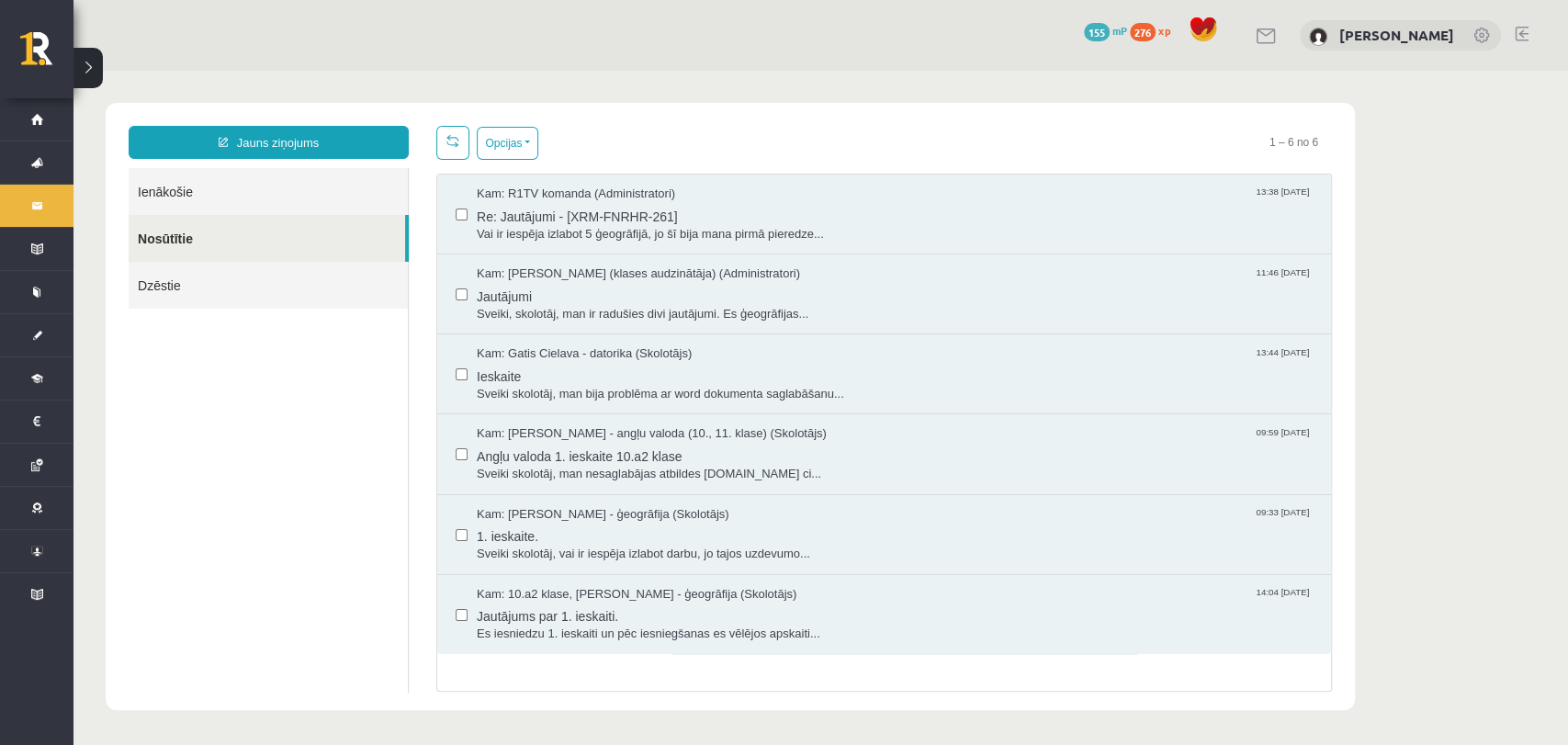
click at [211, 193] on link "Ienākošie" at bounding box center [268, 191] width 279 height 47
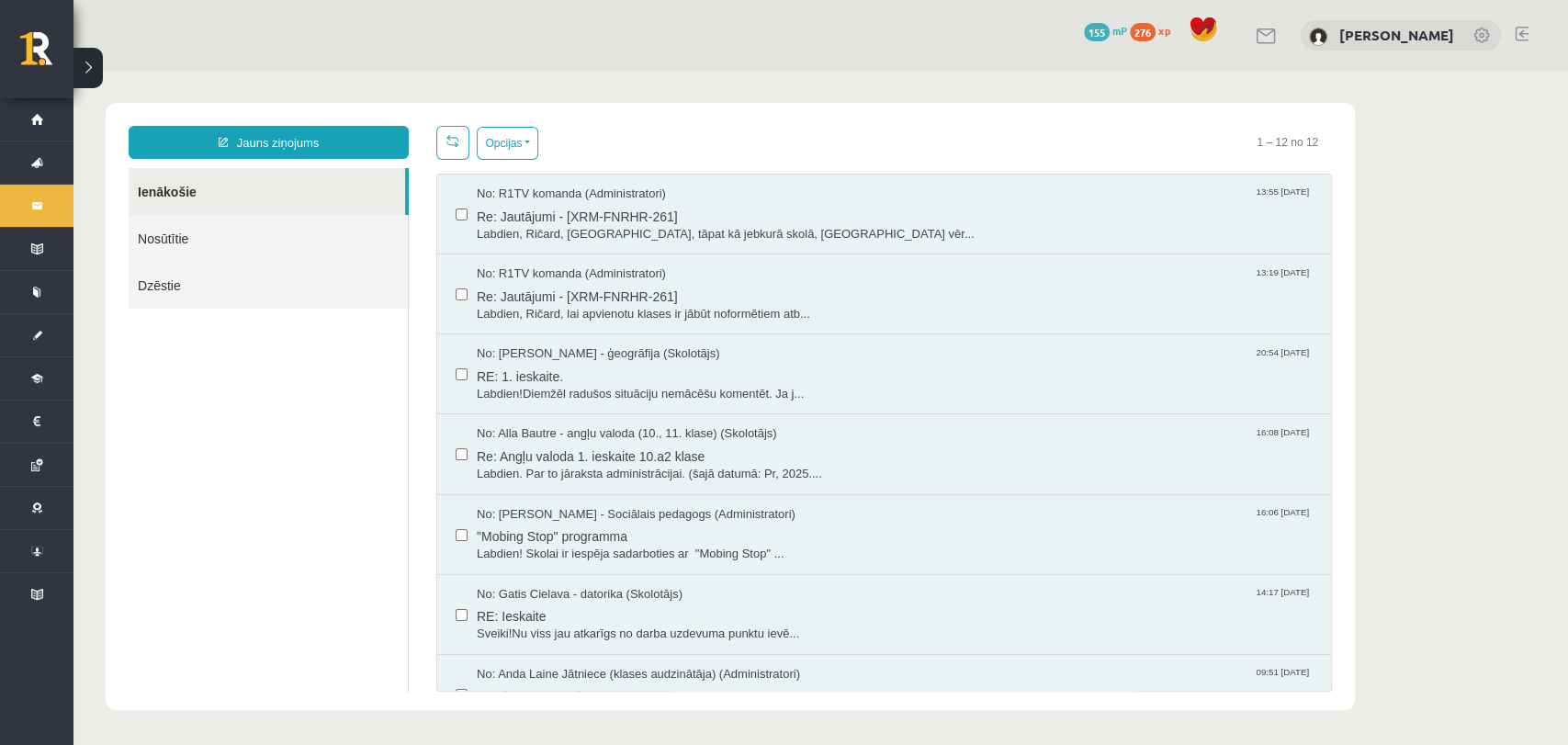
click at [169, 208] on link "Ienākošie" at bounding box center [266, 191] width 276 height 47
click at [161, 236] on link "Nosūtītie" at bounding box center [268, 239] width 279 height 47
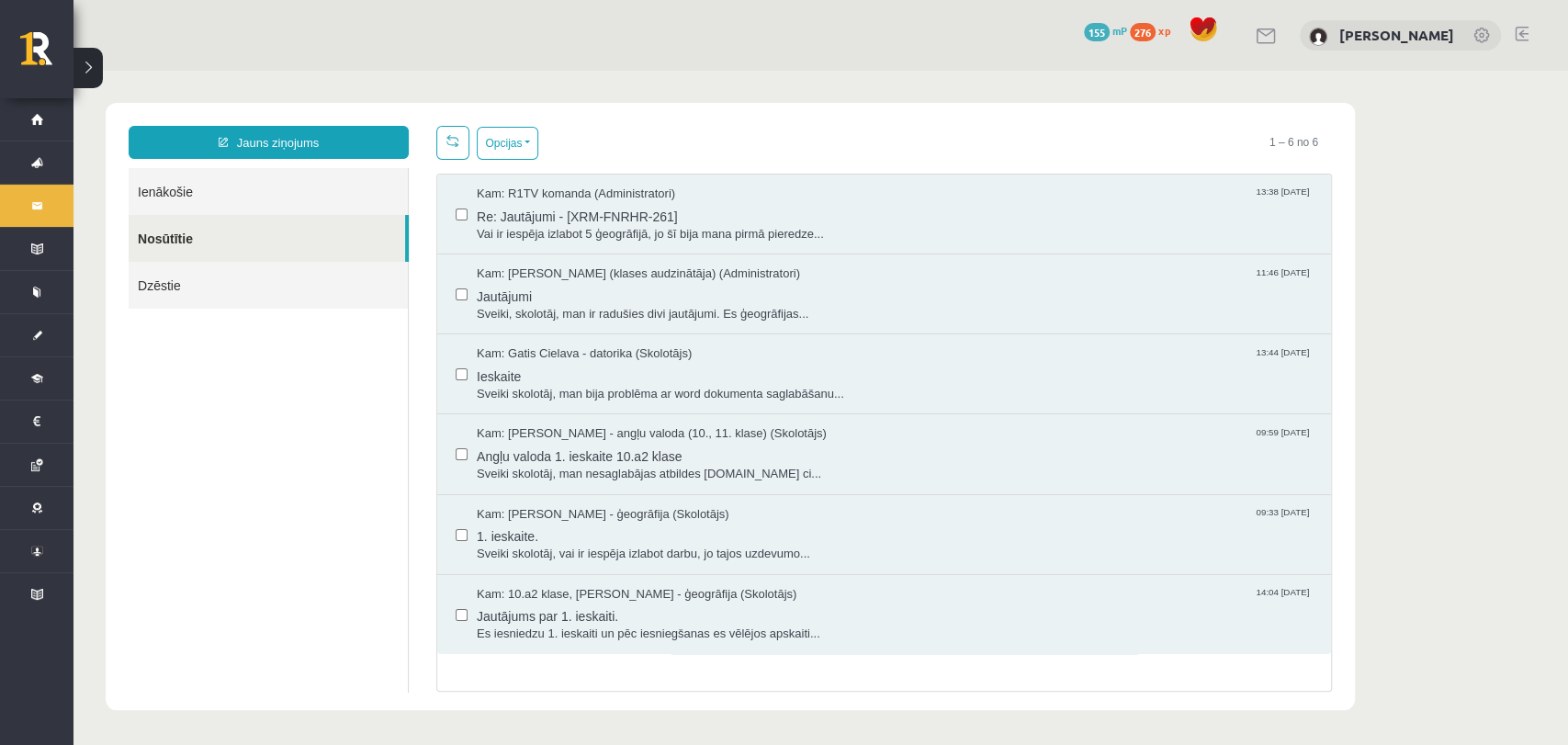
click at [174, 203] on link "Ienākošie" at bounding box center [268, 191] width 279 height 47
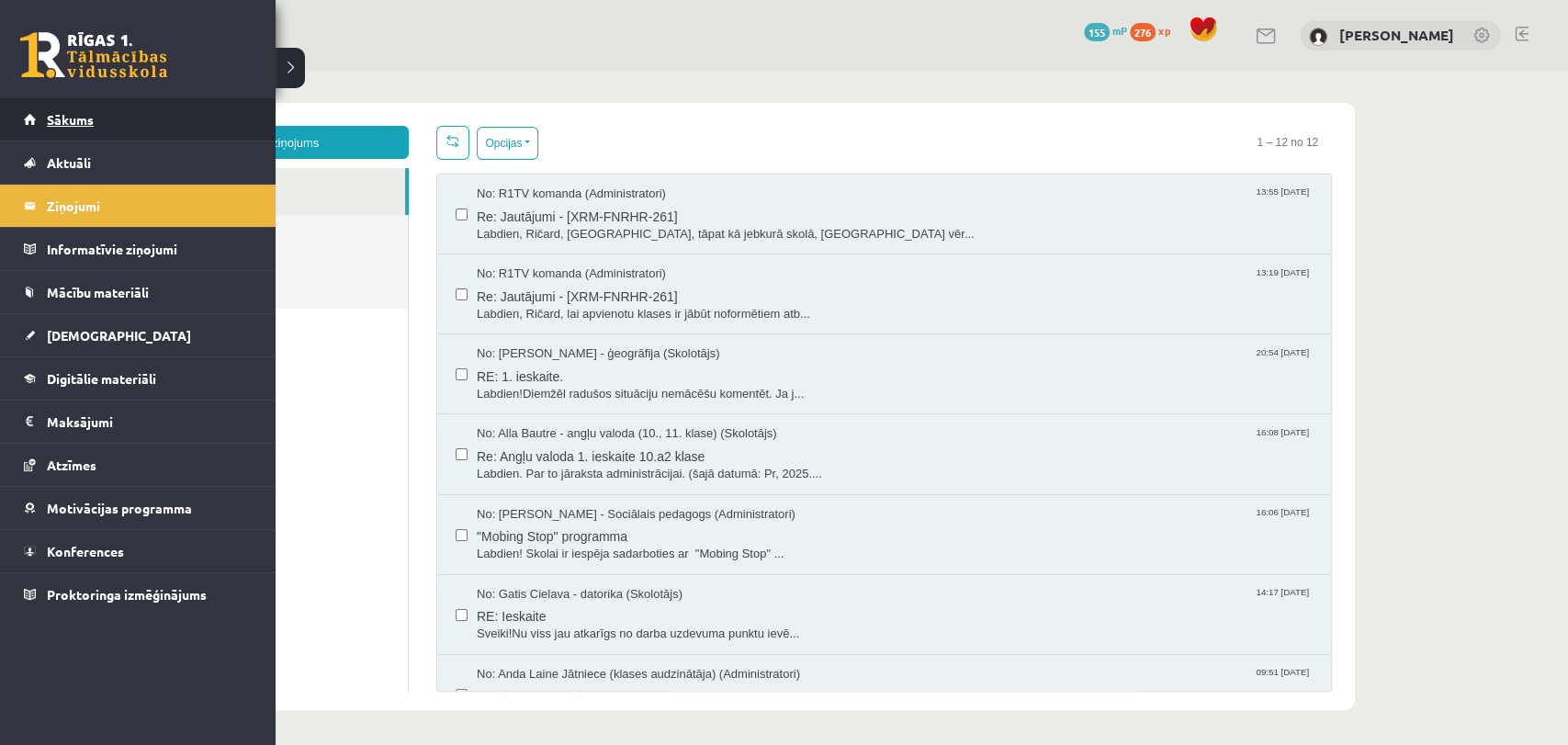
click at [50, 124] on span "Sākums" at bounding box center [71, 120] width 47 height 17
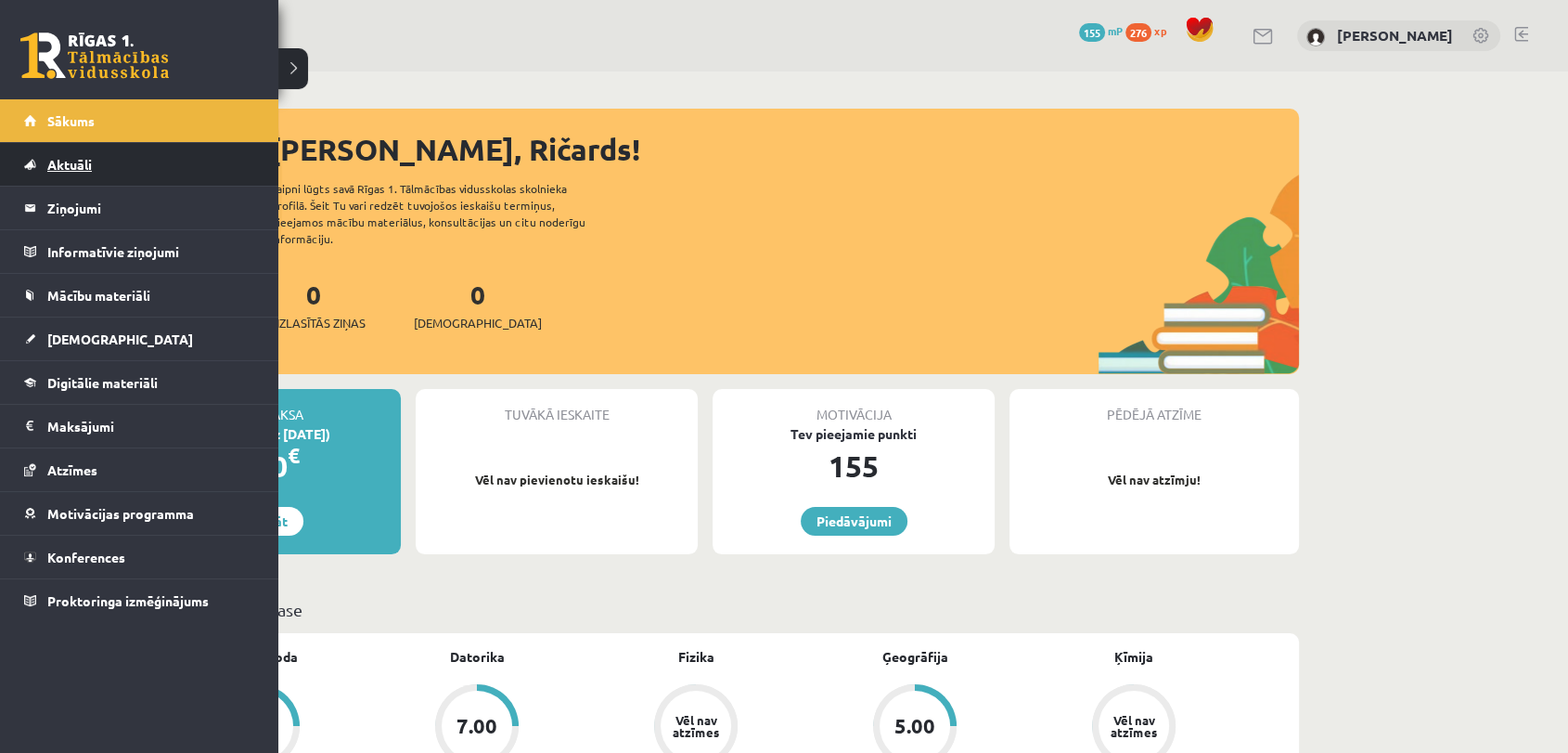
click at [94, 159] on link "Aktuāli" at bounding box center [139, 164] width 231 height 43
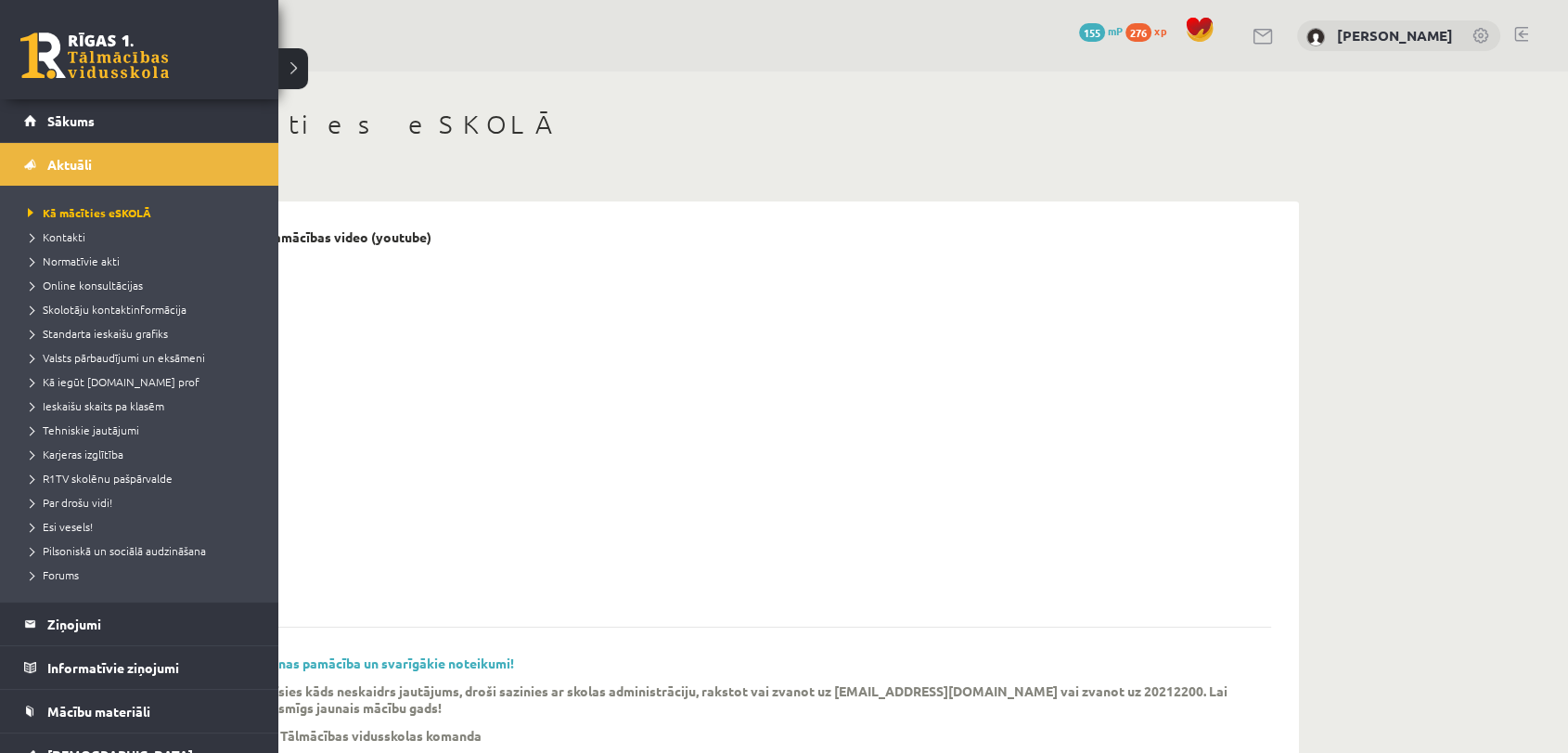
click at [43, 95] on div "0 Dāvanas 155 mP 276 xp" at bounding box center [139, 50] width 278 height 99
click at [68, 126] on span "Sākums" at bounding box center [71, 121] width 48 height 17
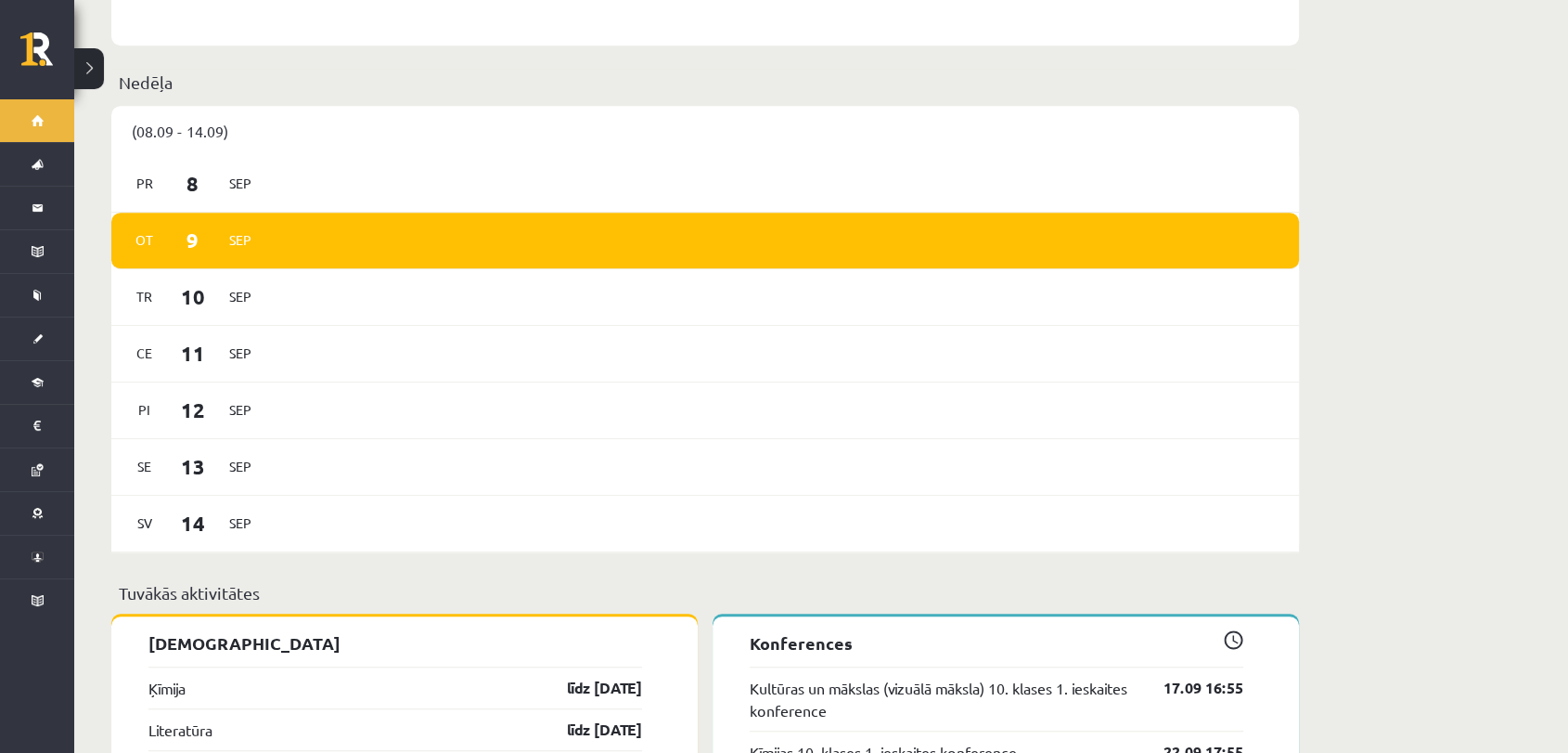
scroll to position [1134, 0]
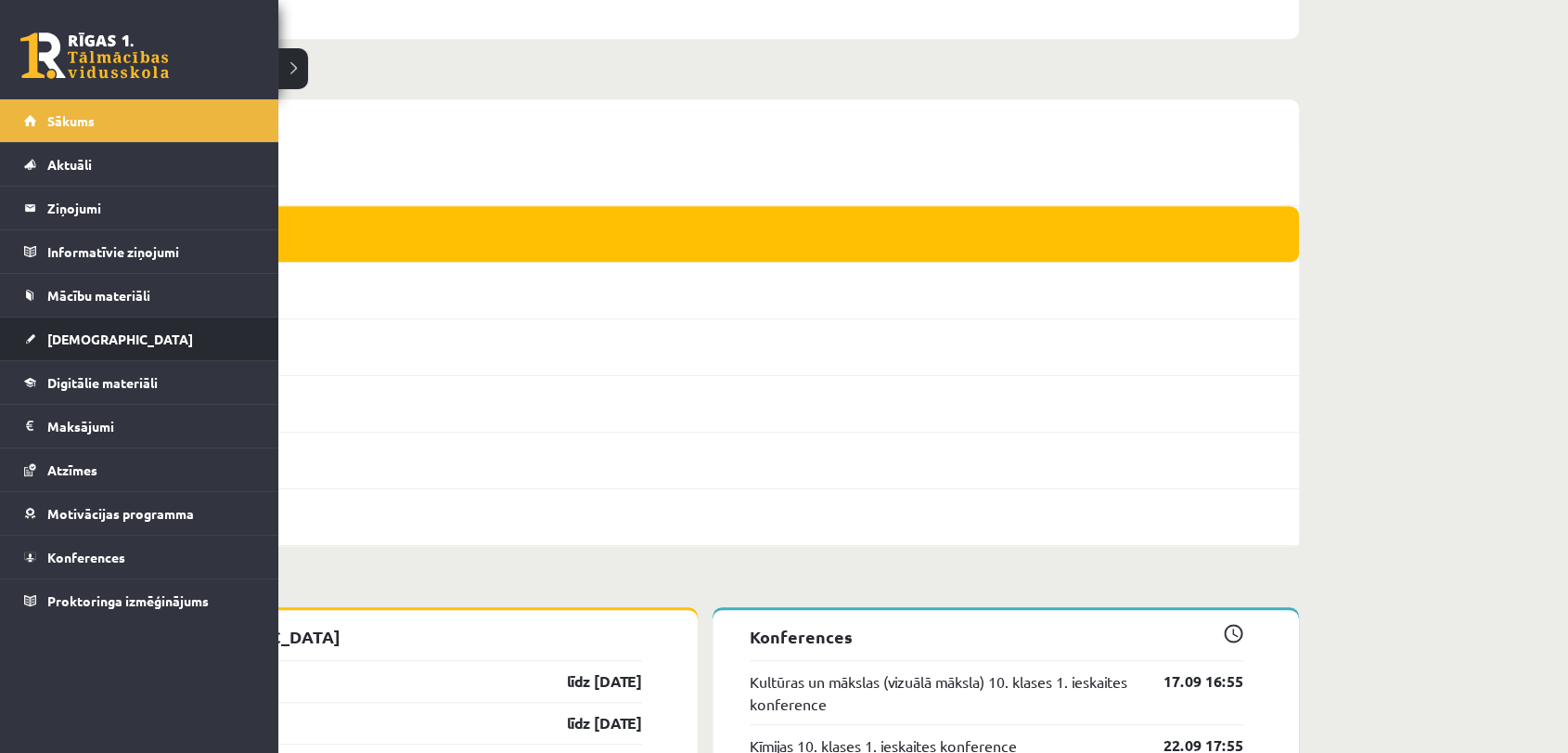
drag, startPoint x: 0, startPoint y: 318, endPoint x: 0, endPoint y: 342, distance: 24.0
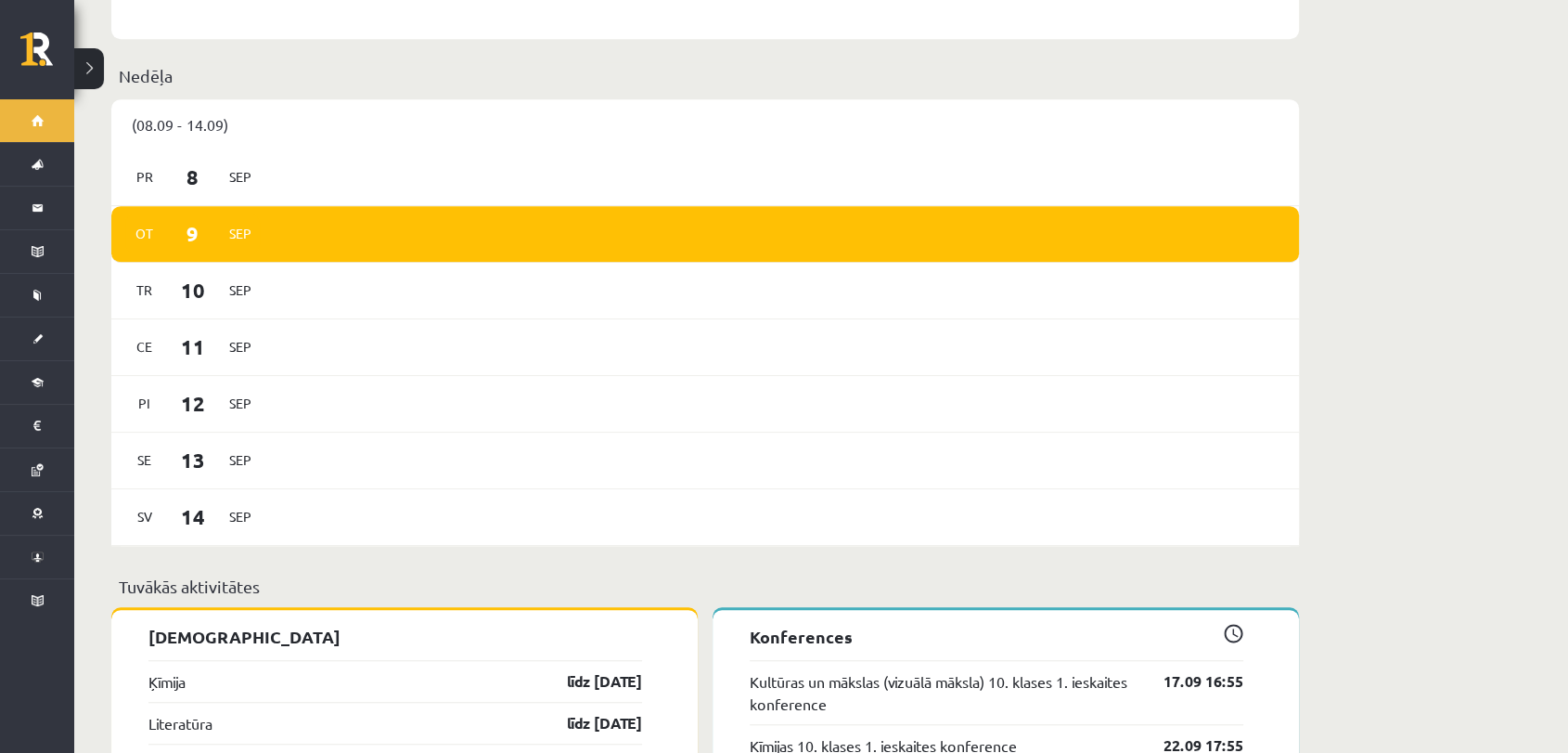
drag, startPoint x: 0, startPoint y: 342, endPoint x: 508, endPoint y: 125, distance: 552.4
click at [508, 125] on div "(08.09 - 14.09)" at bounding box center [705, 124] width 1188 height 51
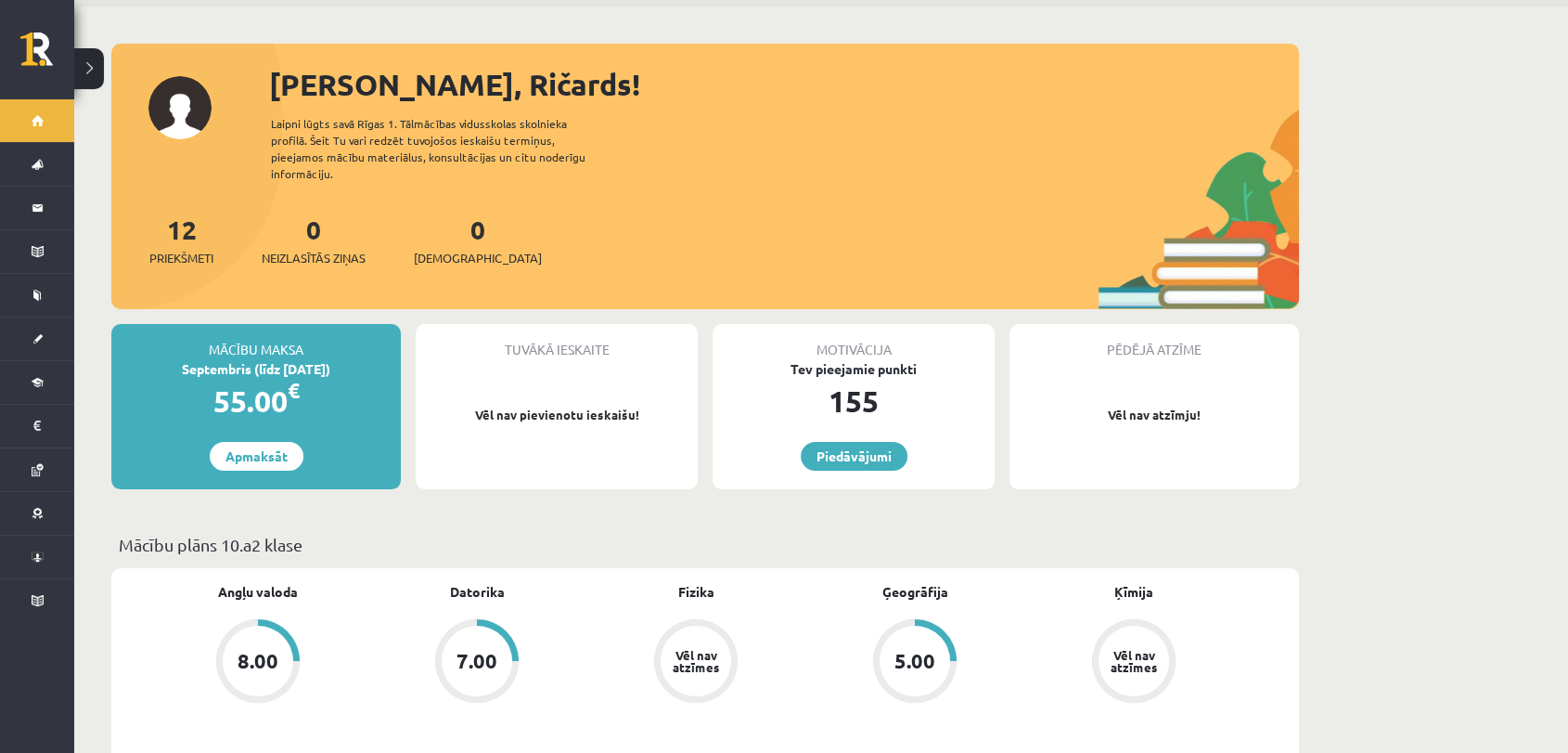
scroll to position [0, 0]
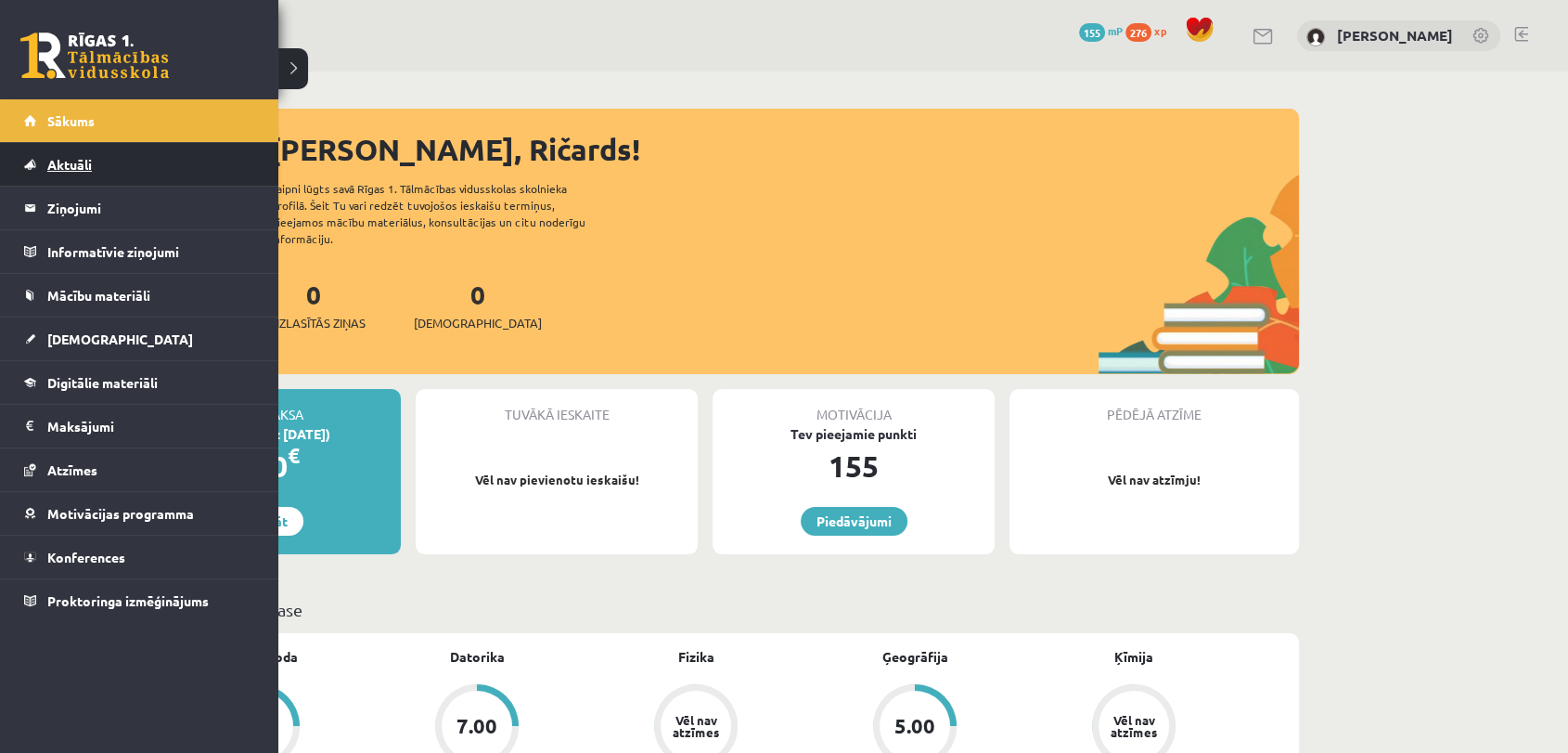
click at [82, 157] on span "Aktuāli" at bounding box center [70, 165] width 45 height 17
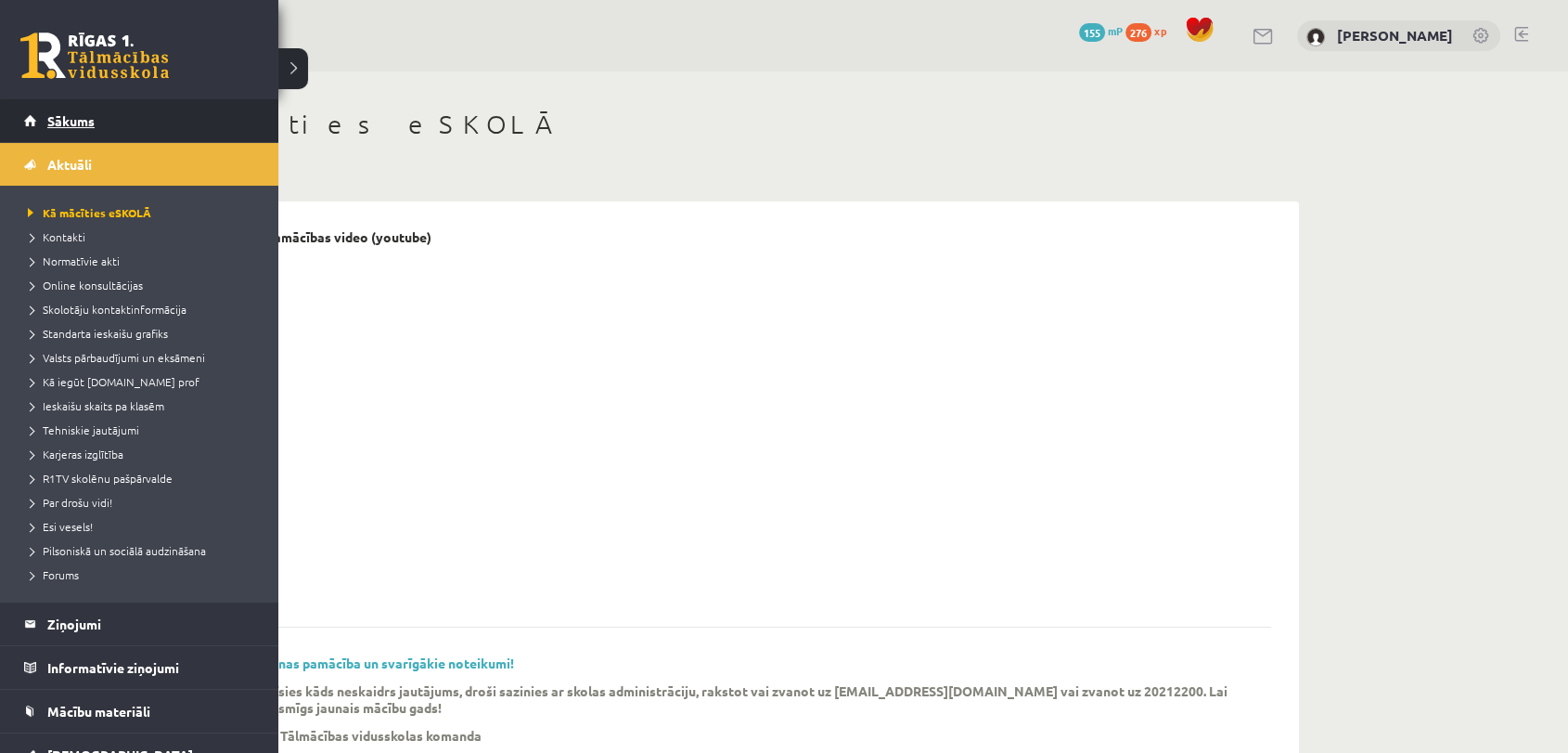
click at [71, 114] on span "Sākums" at bounding box center [71, 121] width 48 height 17
